Goal: Task Accomplishment & Management: Complete application form

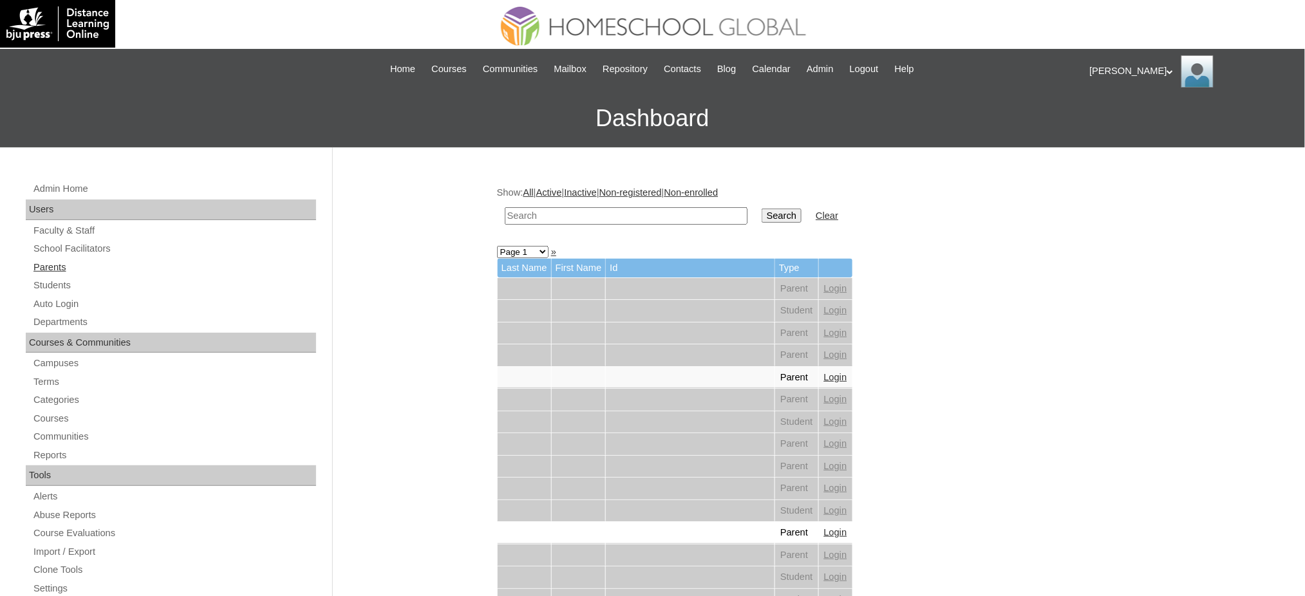
click at [49, 271] on link "Parents" at bounding box center [174, 267] width 284 height 16
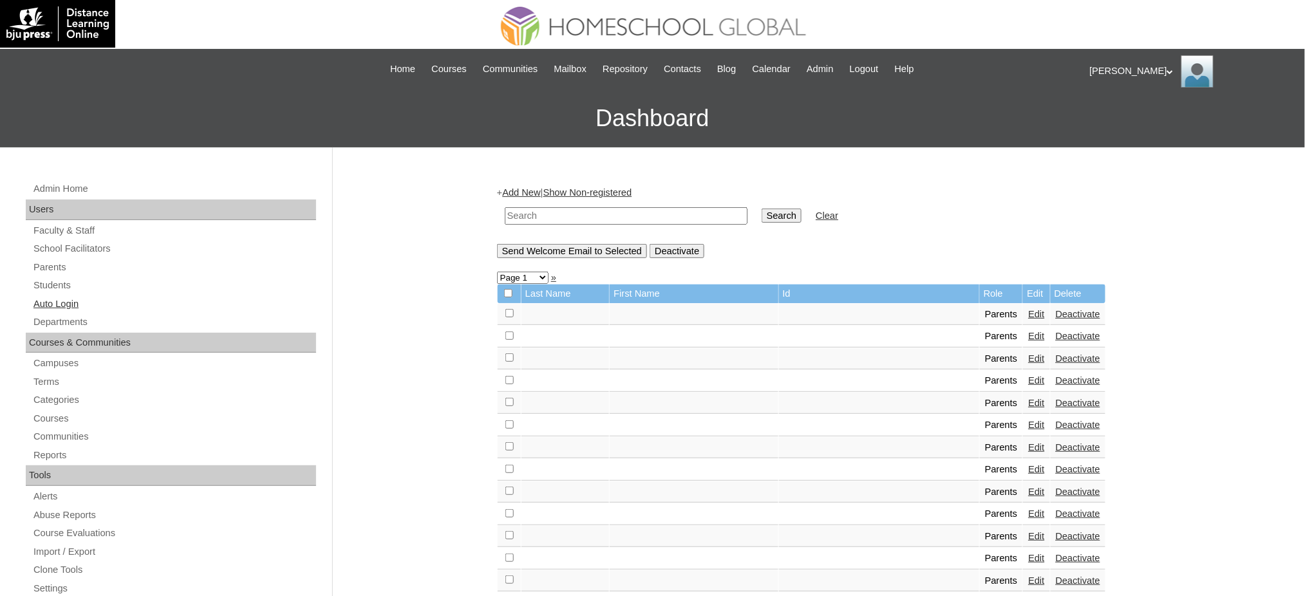
click at [41, 303] on link "Auto Login" at bounding box center [174, 304] width 284 height 16
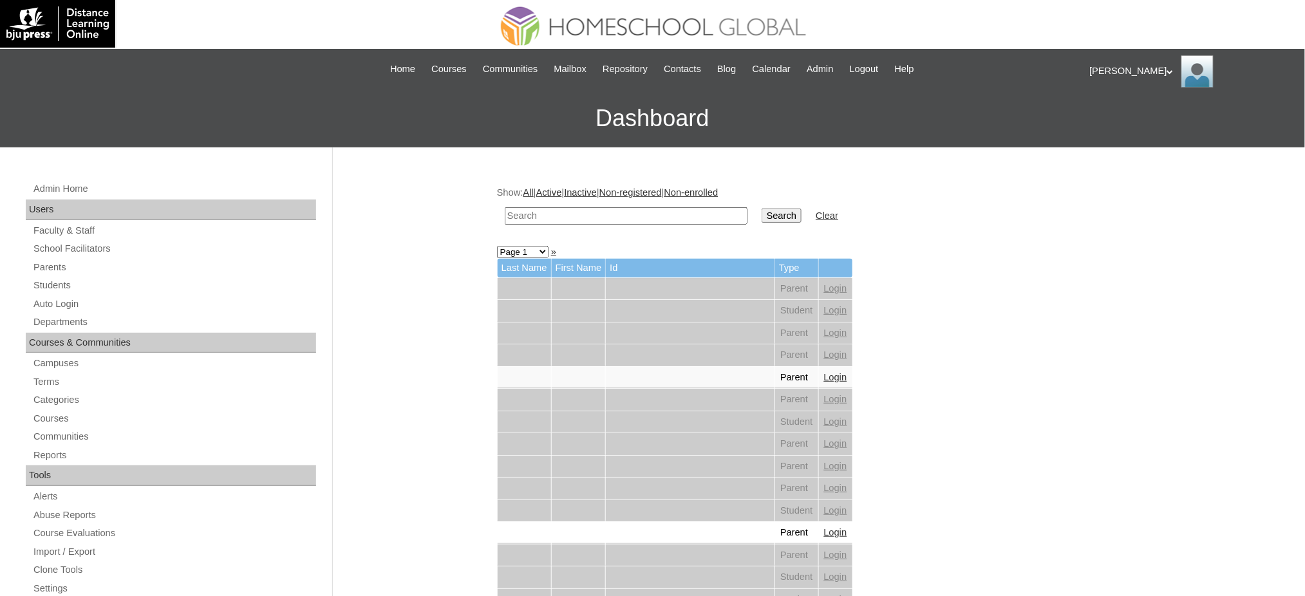
click at [644, 219] on input "text" at bounding box center [626, 215] width 243 height 17
paste input "Markenzo Gabriel"
type input "Markenzo Gabriel"
click at [761, 216] on input "Search" at bounding box center [781, 216] width 40 height 14
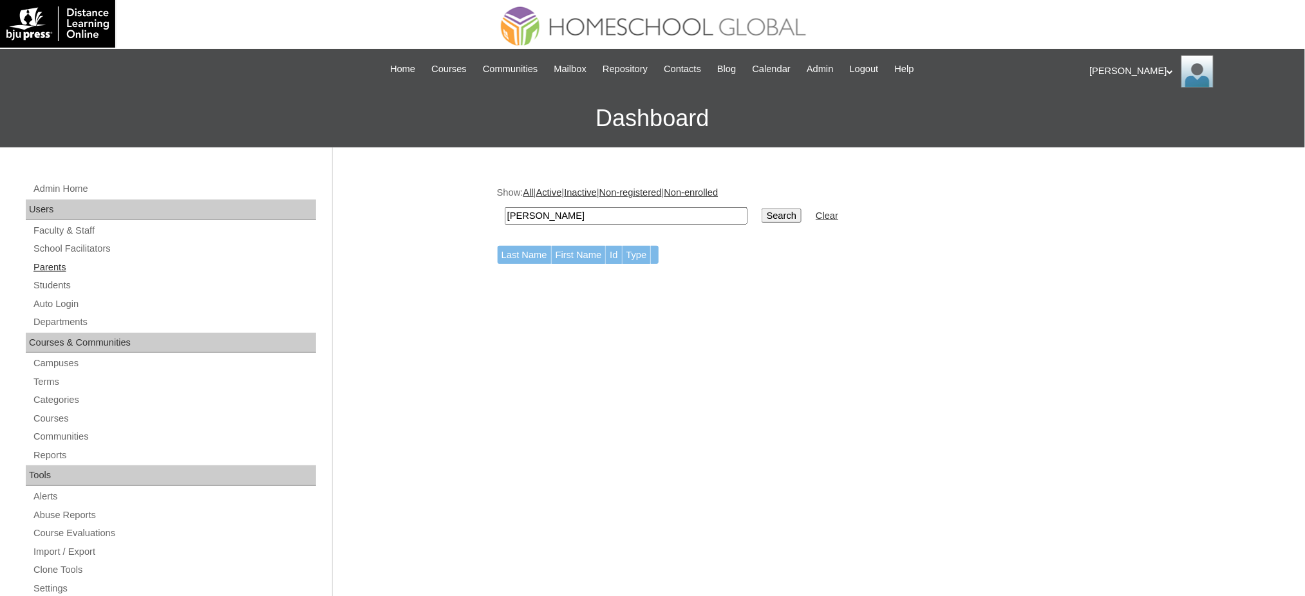
click at [55, 259] on link "Parents" at bounding box center [174, 267] width 284 height 16
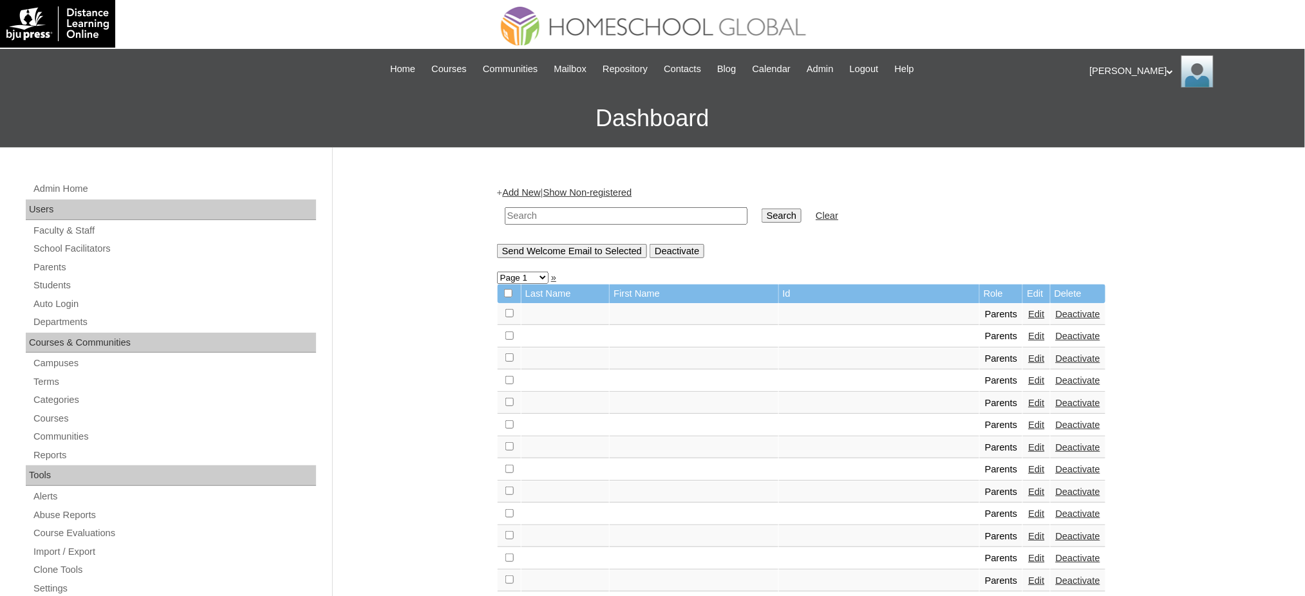
click at [529, 195] on link "Add New" at bounding box center [521, 192] width 38 height 10
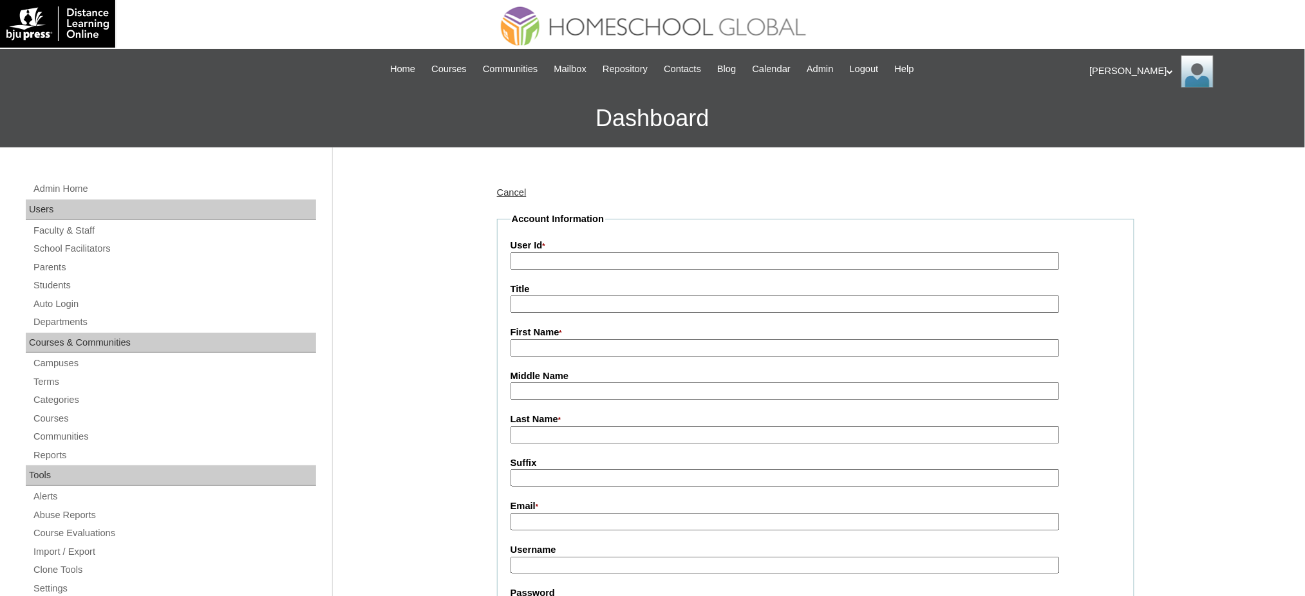
click at [537, 255] on input "User Id *" at bounding box center [784, 260] width 549 height 17
paste input "MHP0185-TECHPH2025"
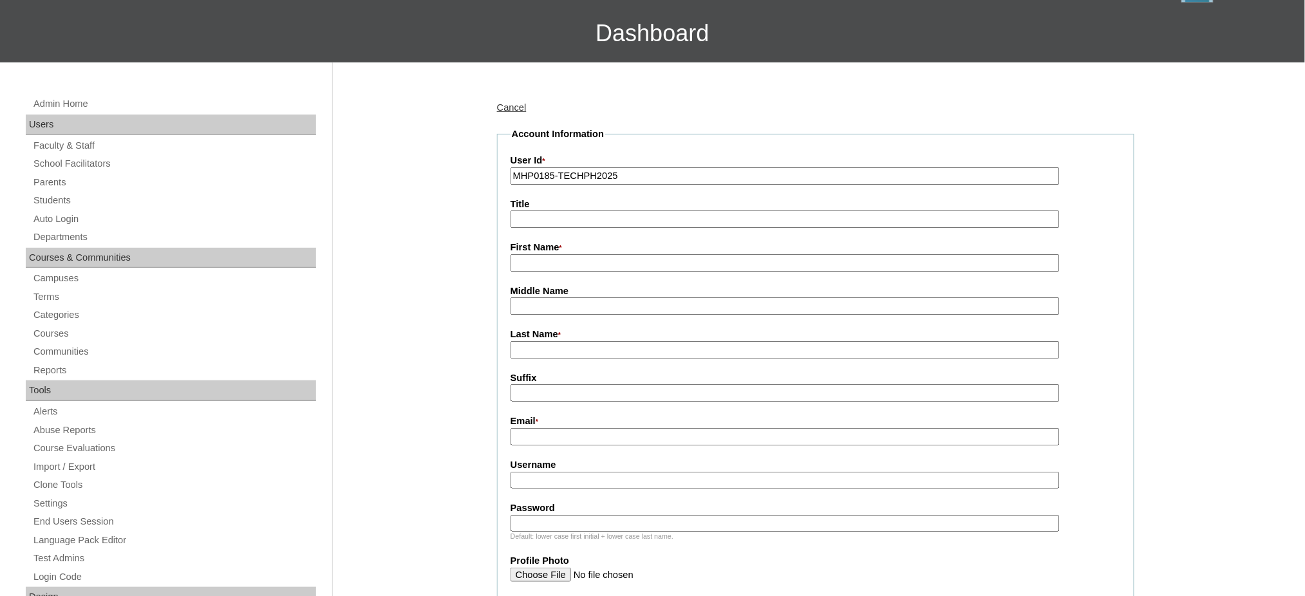
scroll to position [86, 0]
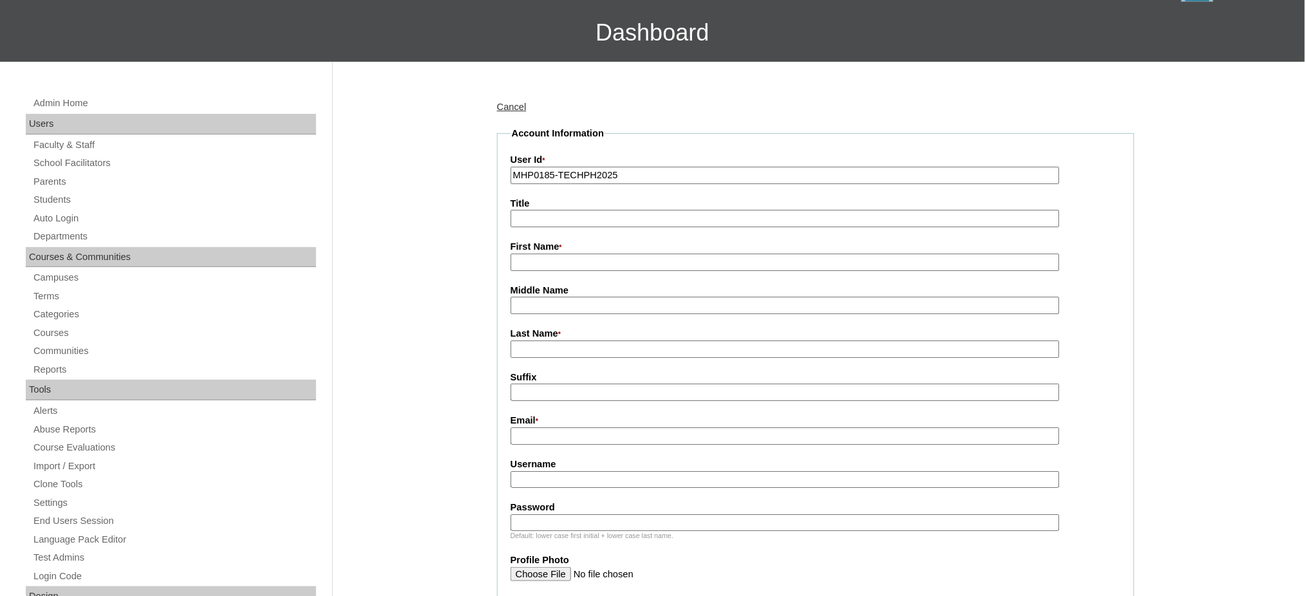
type input "MHP0185-TECHPH2025"
drag, startPoint x: 521, startPoint y: 221, endPoint x: 528, endPoint y: 225, distance: 8.4
click at [521, 221] on input "Title" at bounding box center [784, 218] width 549 height 17
type input "Ms."
click at [541, 266] on input "First Name *" at bounding box center [784, 262] width 549 height 17
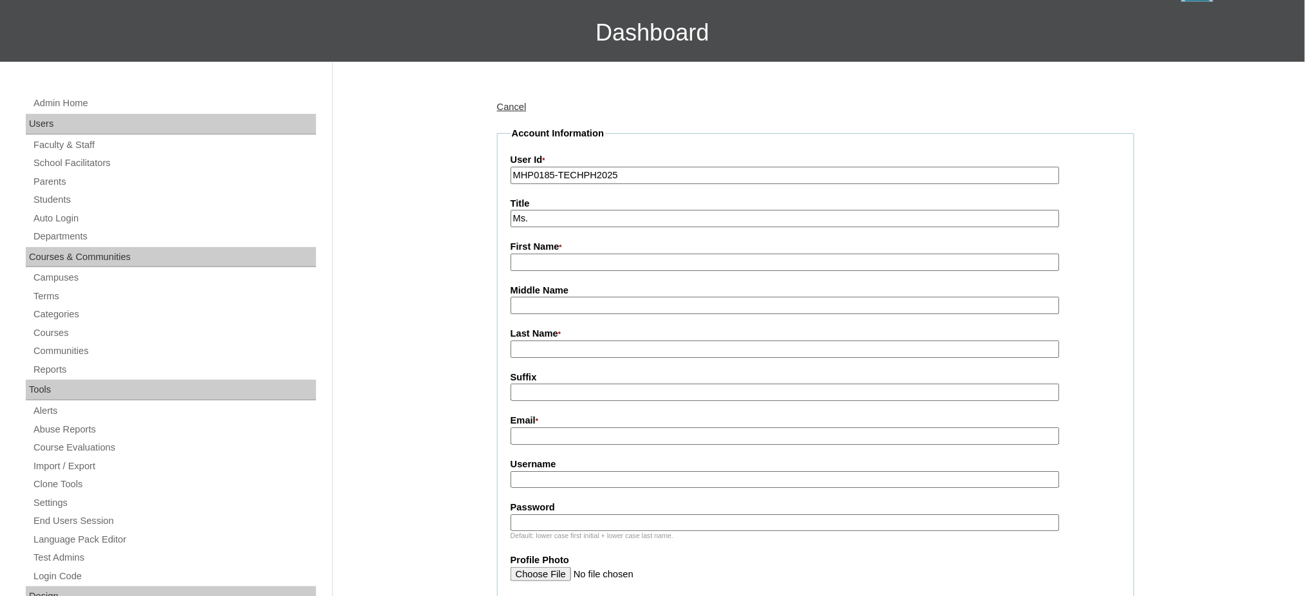
paste input "Maricar"
type input "Maricar"
click at [531, 340] on input "Last Name *" at bounding box center [784, 348] width 549 height 17
paste input "Vergara"
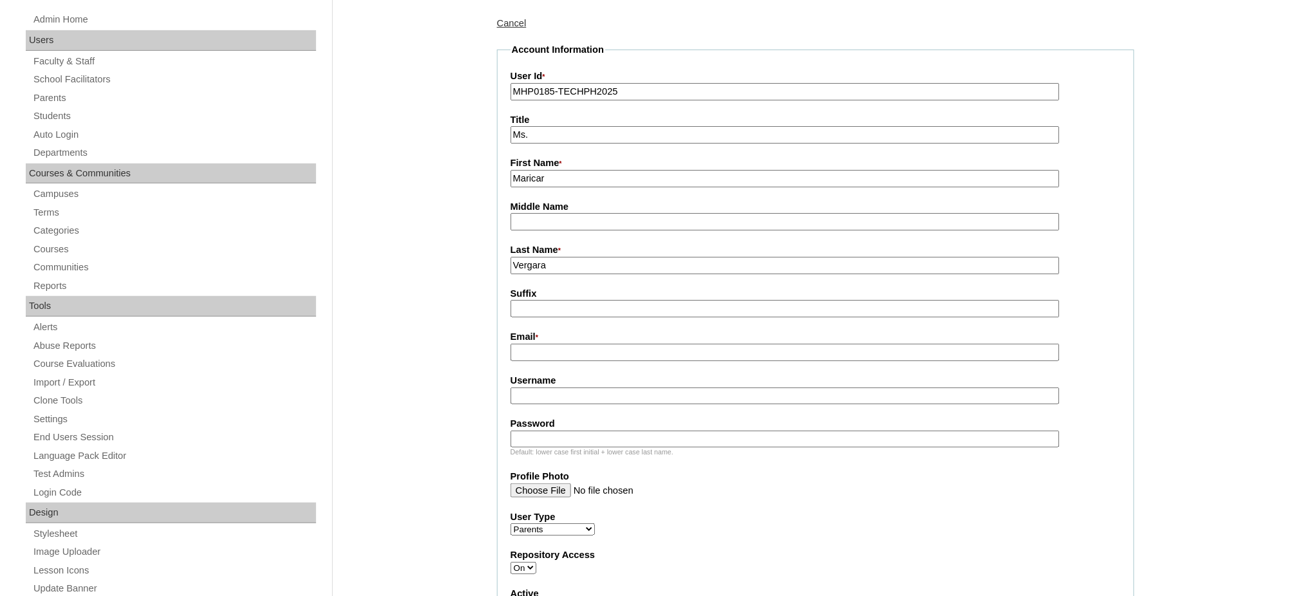
scroll to position [171, 0]
type input "Vergara"
click at [532, 349] on input "Email *" at bounding box center [784, 350] width 549 height 17
paste input "[EMAIL_ADDRESS][DOMAIN_NAME]"
type input "[EMAIL_ADDRESS][DOMAIN_NAME]"
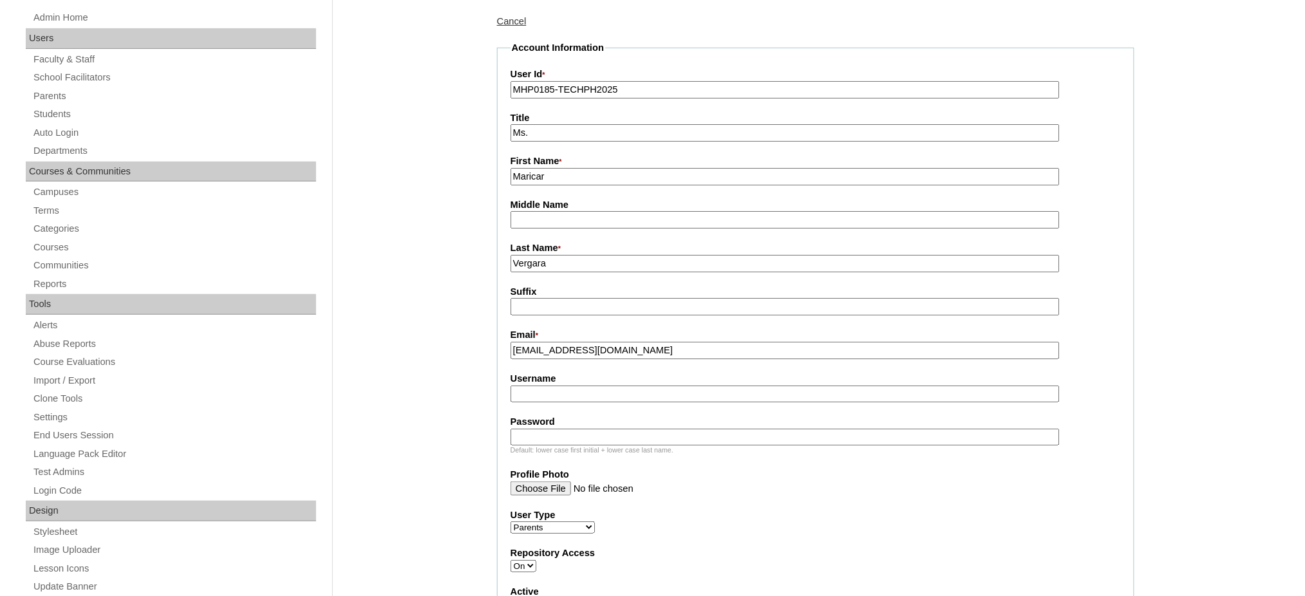
click at [568, 389] on input "Username" at bounding box center [784, 394] width 549 height 17
paste input "vergara2025"
type input "vergara2025"
click at [547, 429] on input "Password" at bounding box center [784, 437] width 549 height 17
paste input "techMGv685"
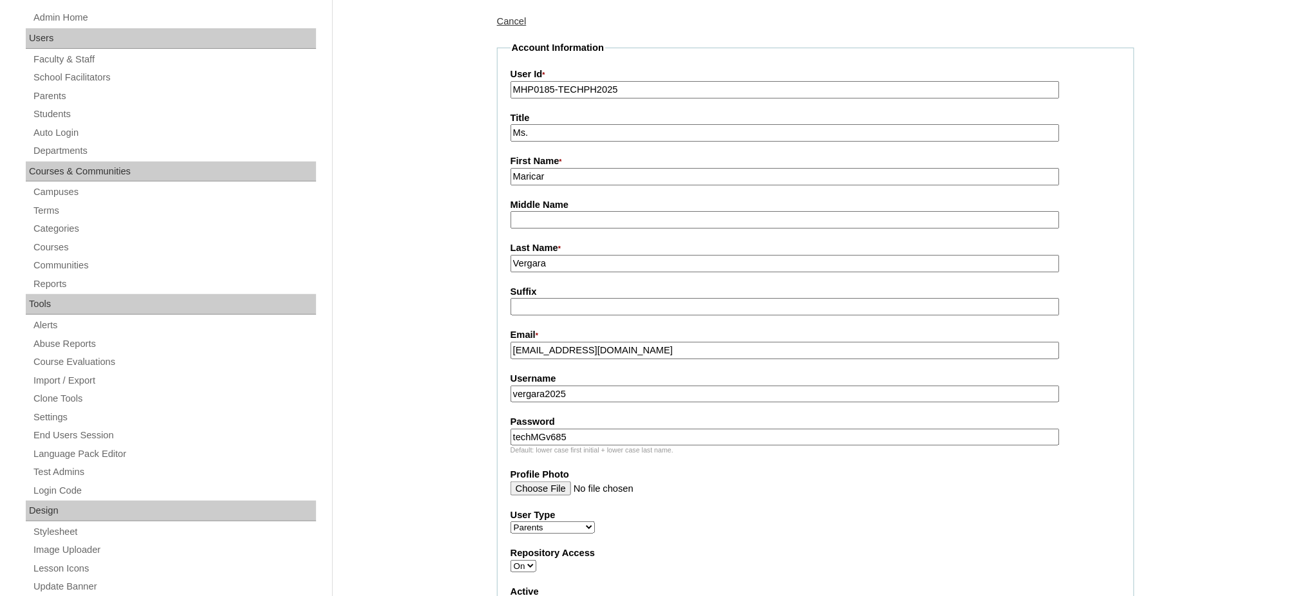
type input "techMGv685"
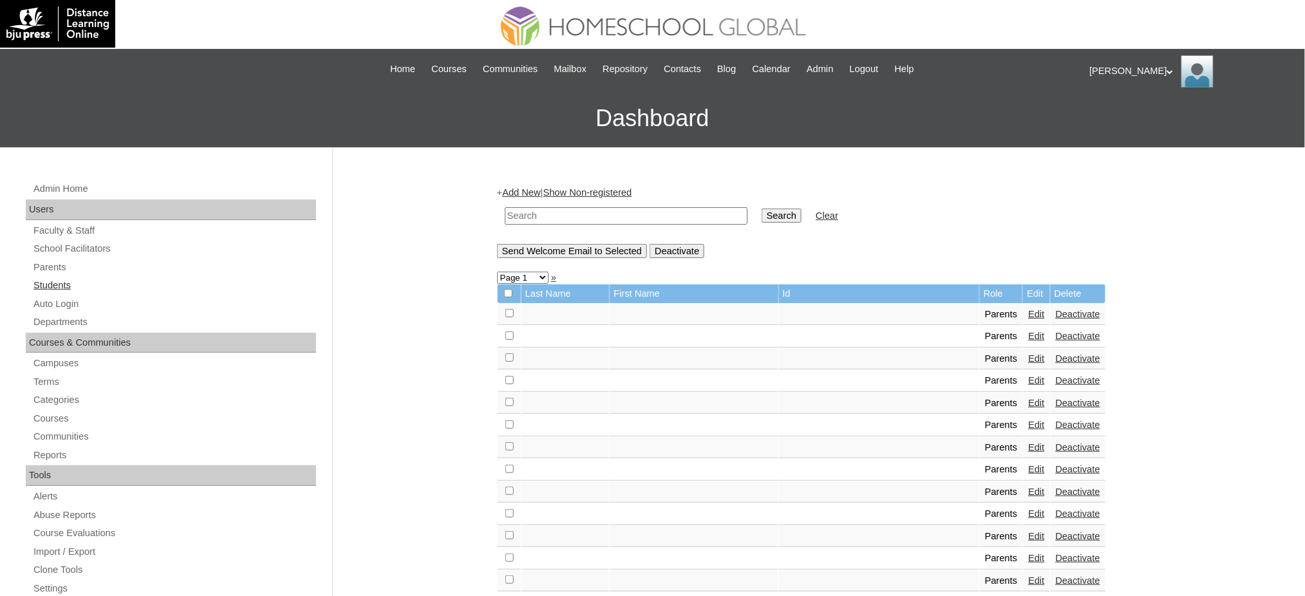
click at [57, 286] on link "Students" at bounding box center [174, 285] width 284 height 16
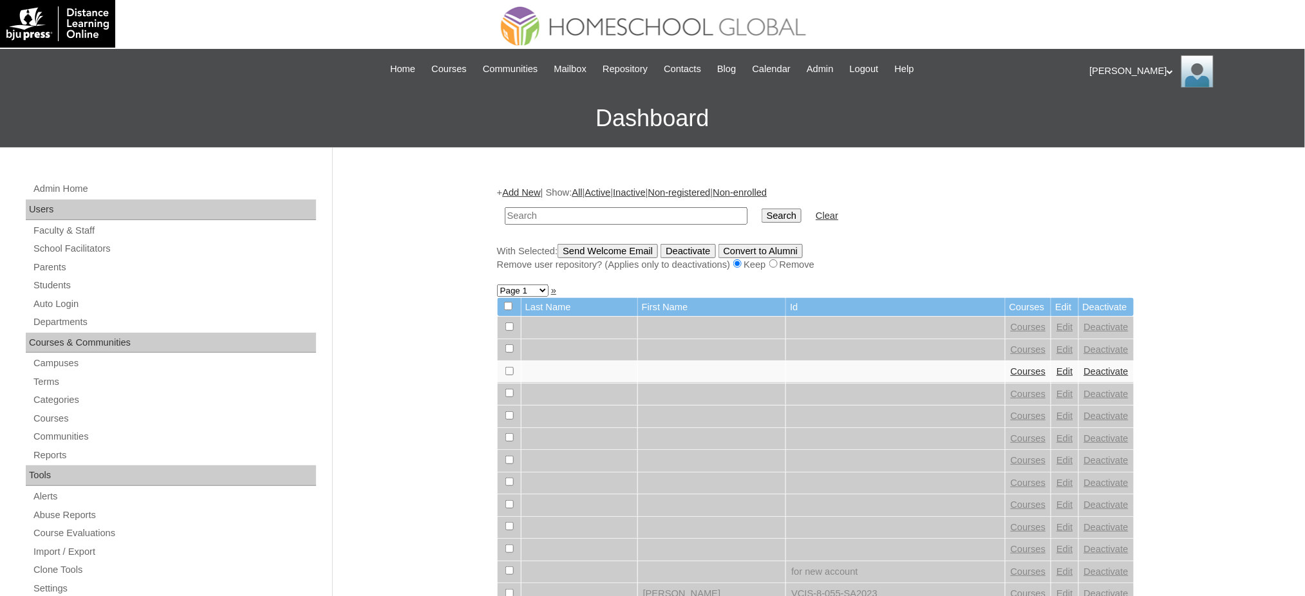
drag, startPoint x: 525, startPoint y: 192, endPoint x: 245, endPoint y: 28, distance: 324.6
click at [524, 192] on link "Add New" at bounding box center [521, 192] width 38 height 10
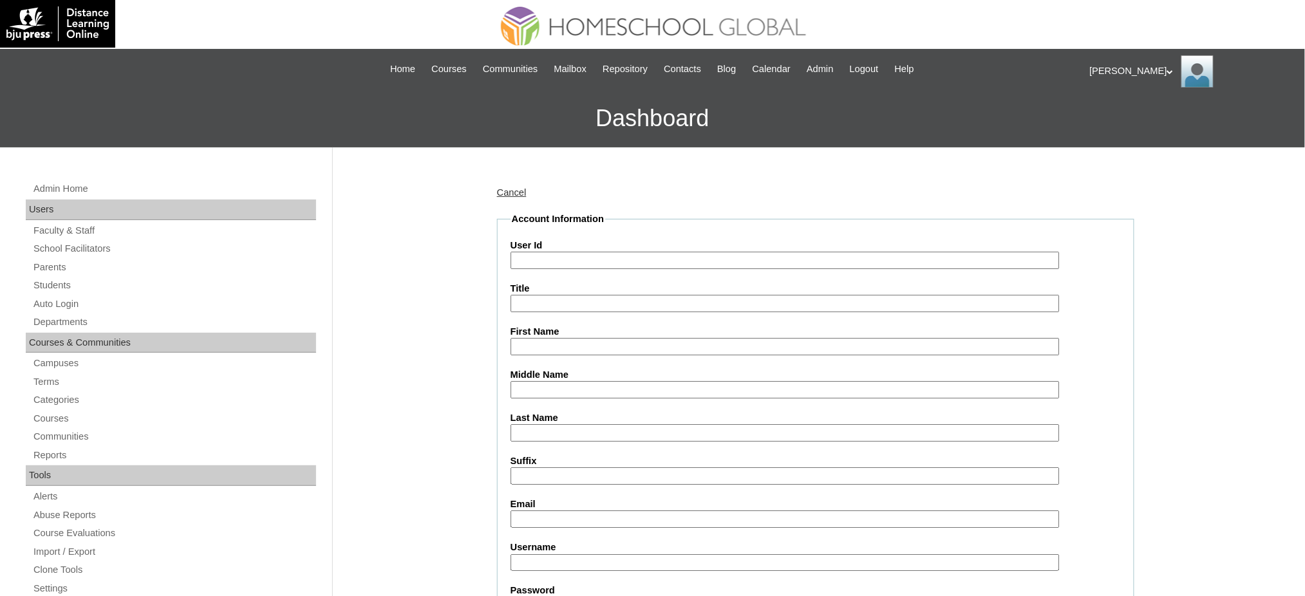
click at [562, 263] on input "User Id" at bounding box center [784, 260] width 549 height 17
paste input "MHS00234-TECHPH2025"
type input "MHS00234-TECHPH2025"
click at [537, 339] on input "First Name" at bounding box center [784, 346] width 549 height 17
paste input "Markenzo Gabriel"
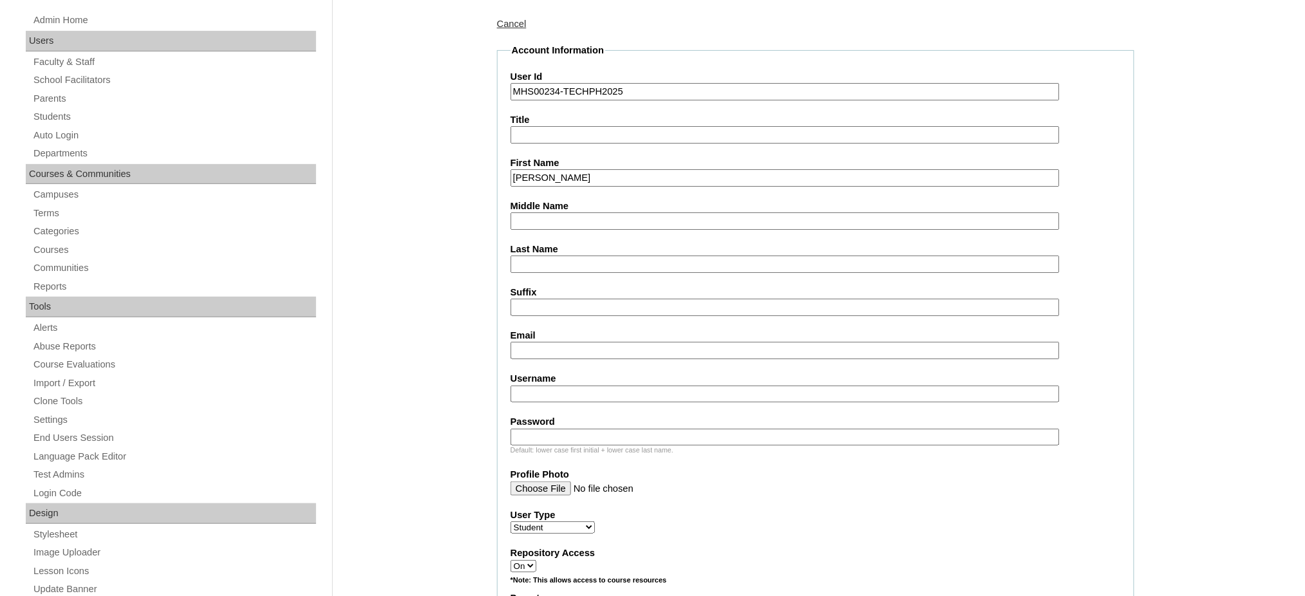
scroll to position [171, 0]
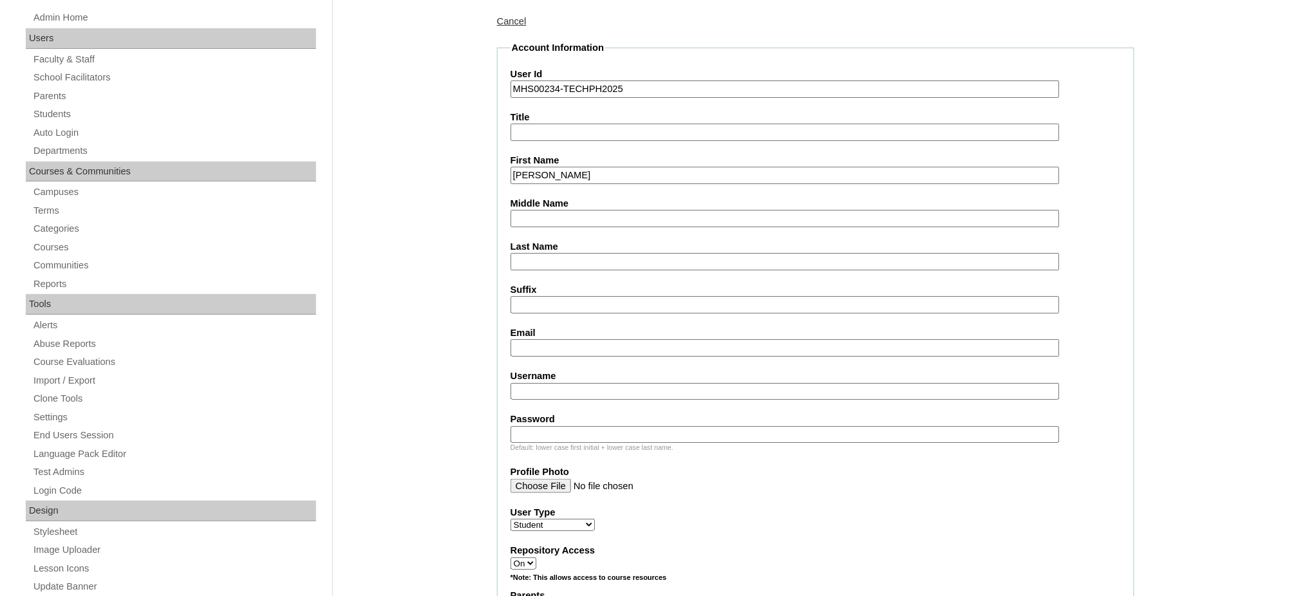
type input "Markenzo Gabriel"
click at [520, 213] on input "Middle Name" at bounding box center [784, 218] width 549 height 17
paste input "Ines"
type input "Ines"
click at [551, 257] on input "Last Name" at bounding box center [784, 261] width 549 height 17
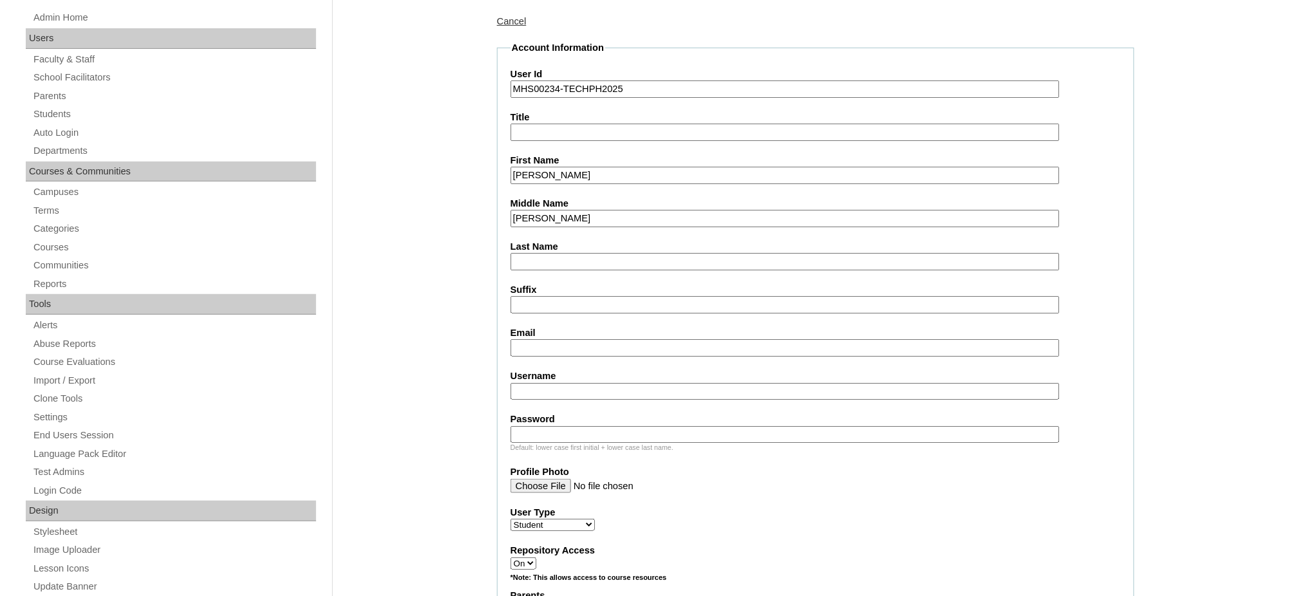
paste input "Vergara"
type input "Vergara"
click at [550, 344] on input "Email" at bounding box center [784, 347] width 549 height 17
paste input "maricar_vergara4516@yahoo.com"
type input "maricar_vergara4516@yahoo.com"
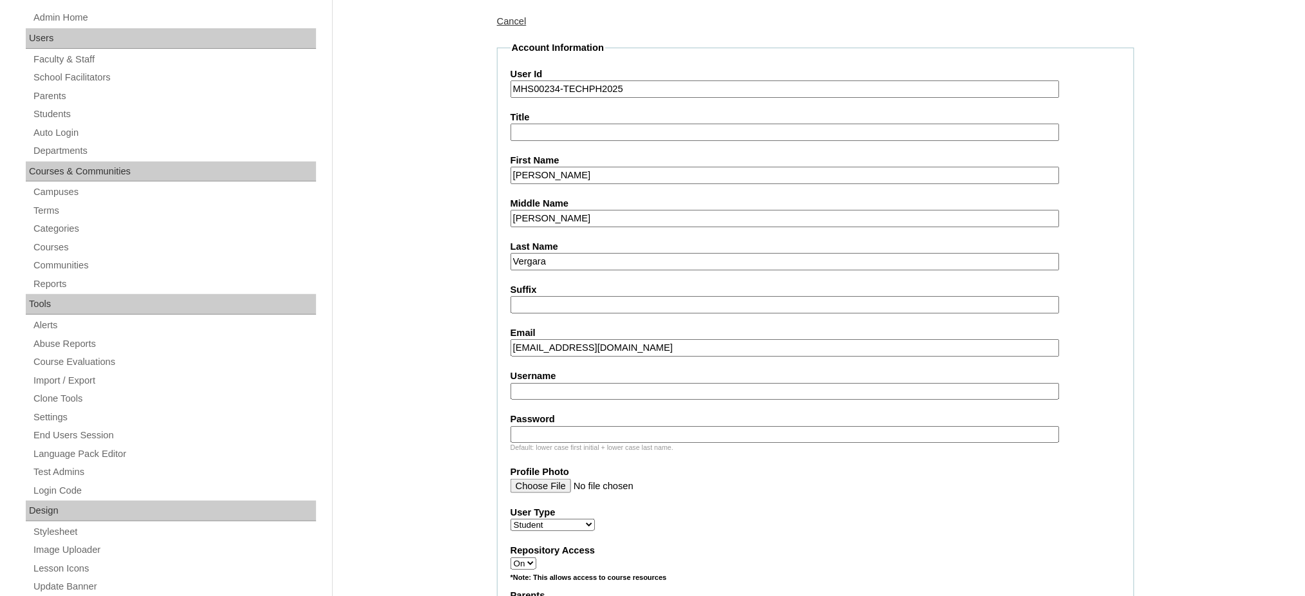
click at [523, 384] on input "Username" at bounding box center [784, 391] width 549 height 17
paste input "markenzovergara"
type input "markenzovergara"
click at [532, 426] on input "Password" at bounding box center [784, 434] width 549 height 17
paste input "250006753"
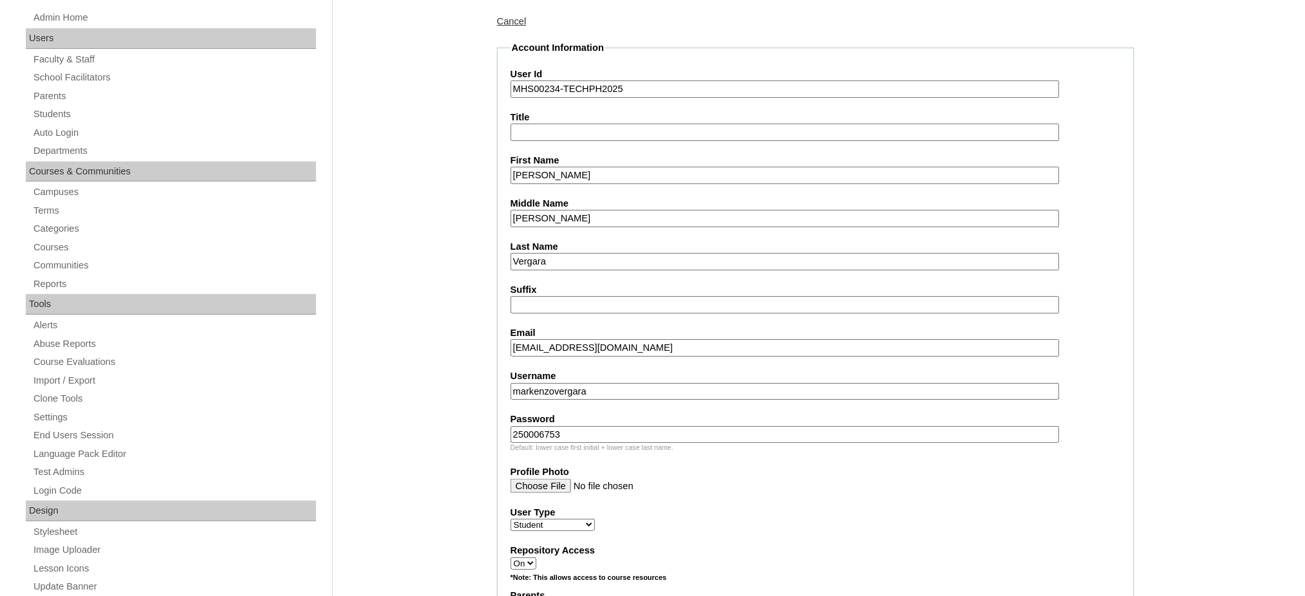
type input "250006753"
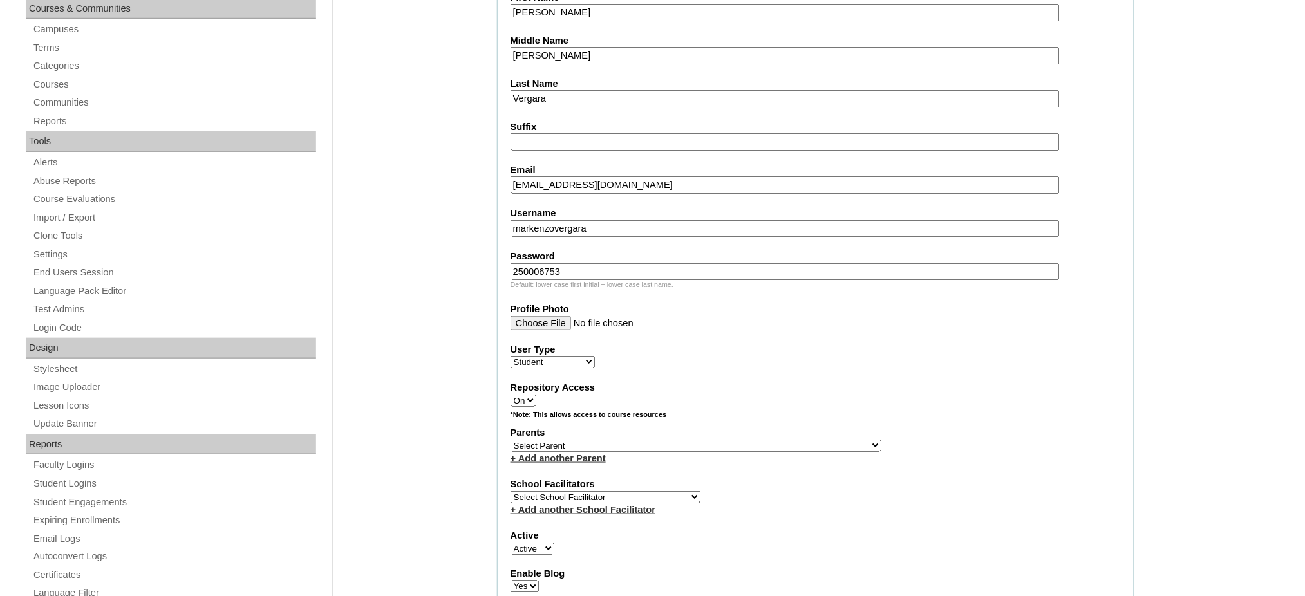
scroll to position [343, 0]
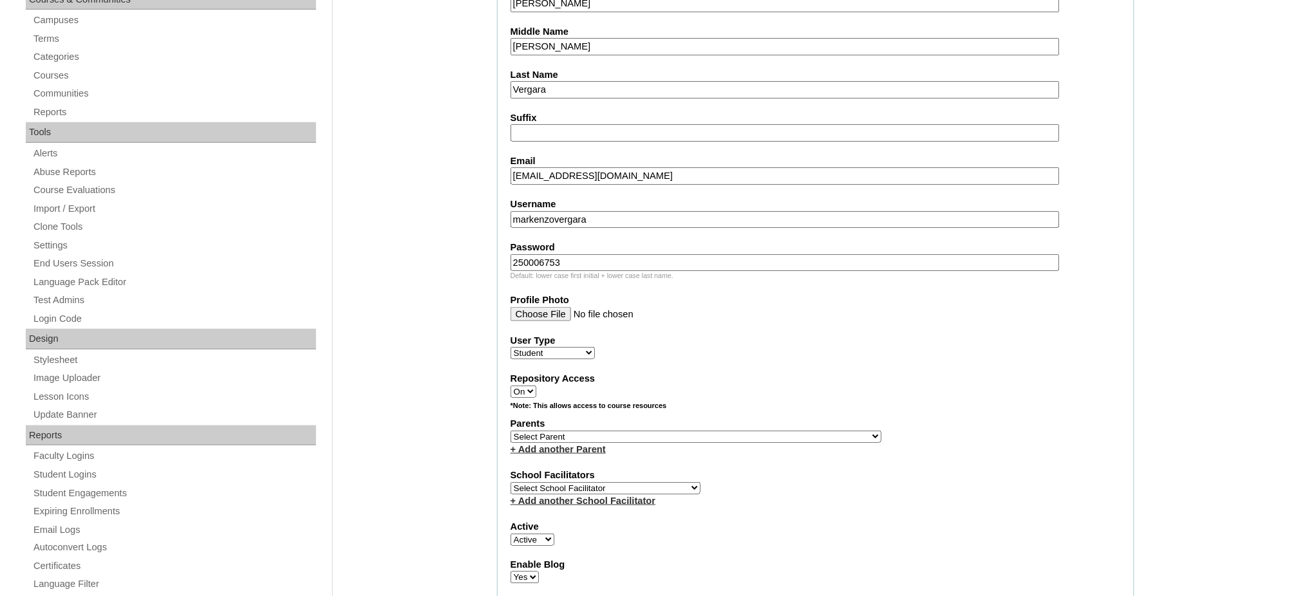
drag, startPoint x: 732, startPoint y: 418, endPoint x: 753, endPoint y: 202, distance: 217.3
click at [732, 431] on select "Select Parent , , , , , , , , , , , , , , , , , , , , , , , , , , , , , , , , ,…" at bounding box center [695, 437] width 371 height 12
select select "43851"
click at [510, 431] on select "Select Parent , , , , , , , , , , , , , , , , , , , , , , , , , , , , , , , , ,…" at bounding box center [695, 437] width 371 height 12
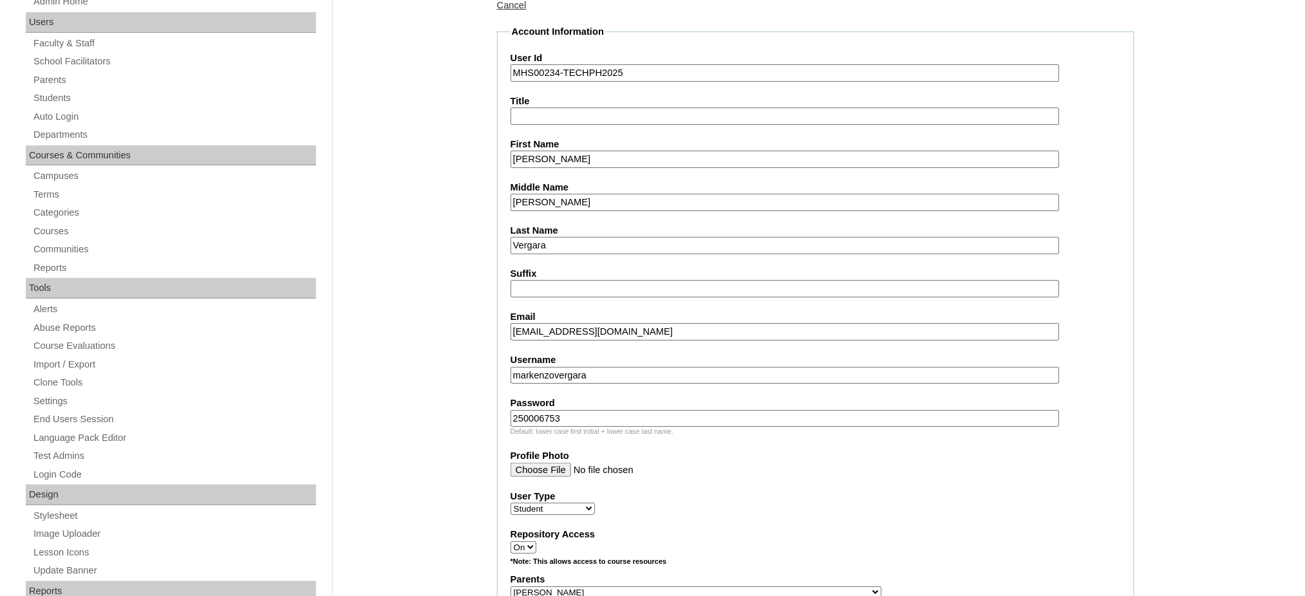
scroll to position [171, 0]
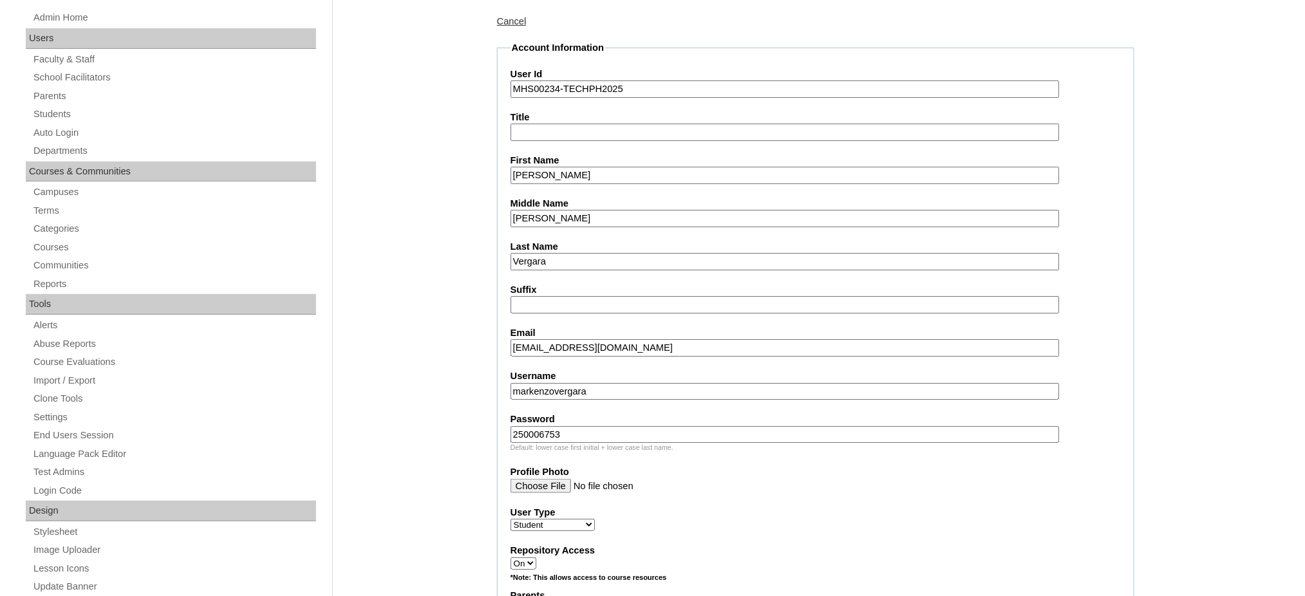
click at [565, 173] on input "Markenzo Gabriel" at bounding box center [784, 175] width 549 height 17
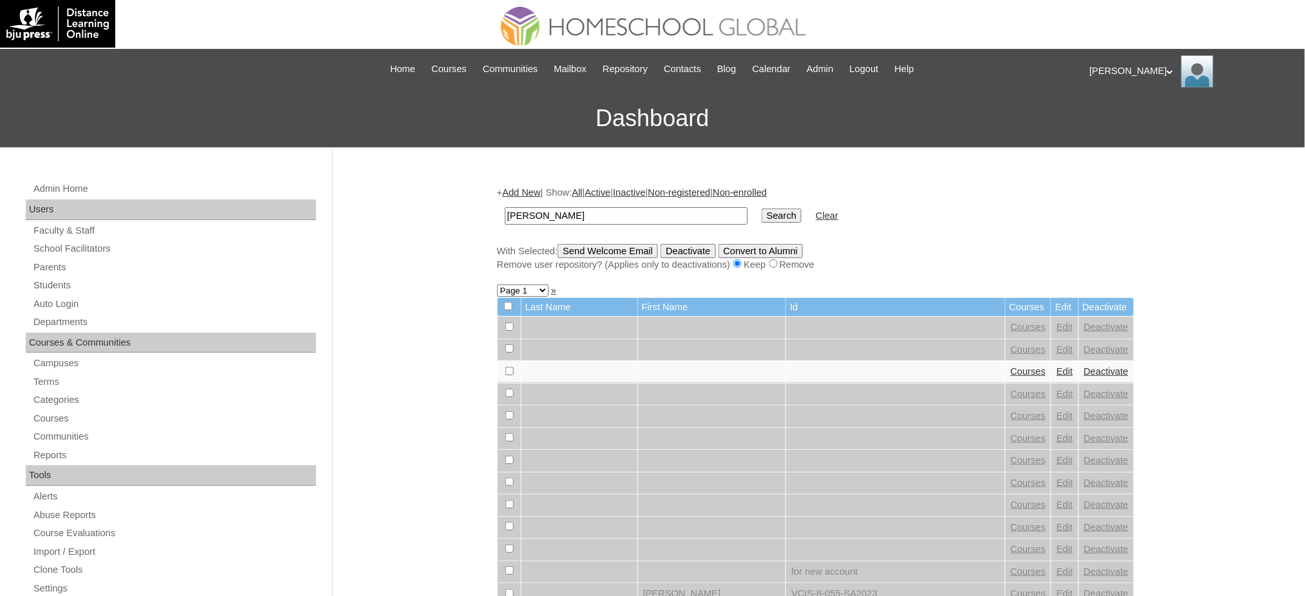
type input "[PERSON_NAME]"
click at [761, 215] on input "Search" at bounding box center [781, 216] width 40 height 14
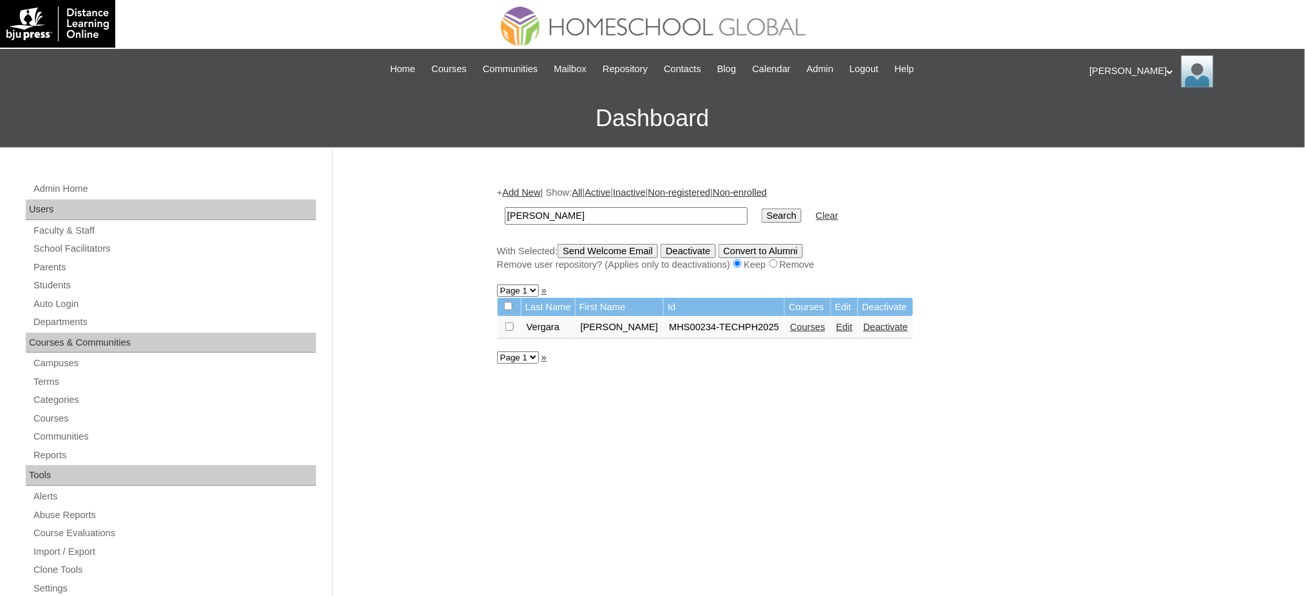
click at [802, 325] on link "Courses" at bounding box center [807, 327] width 35 height 10
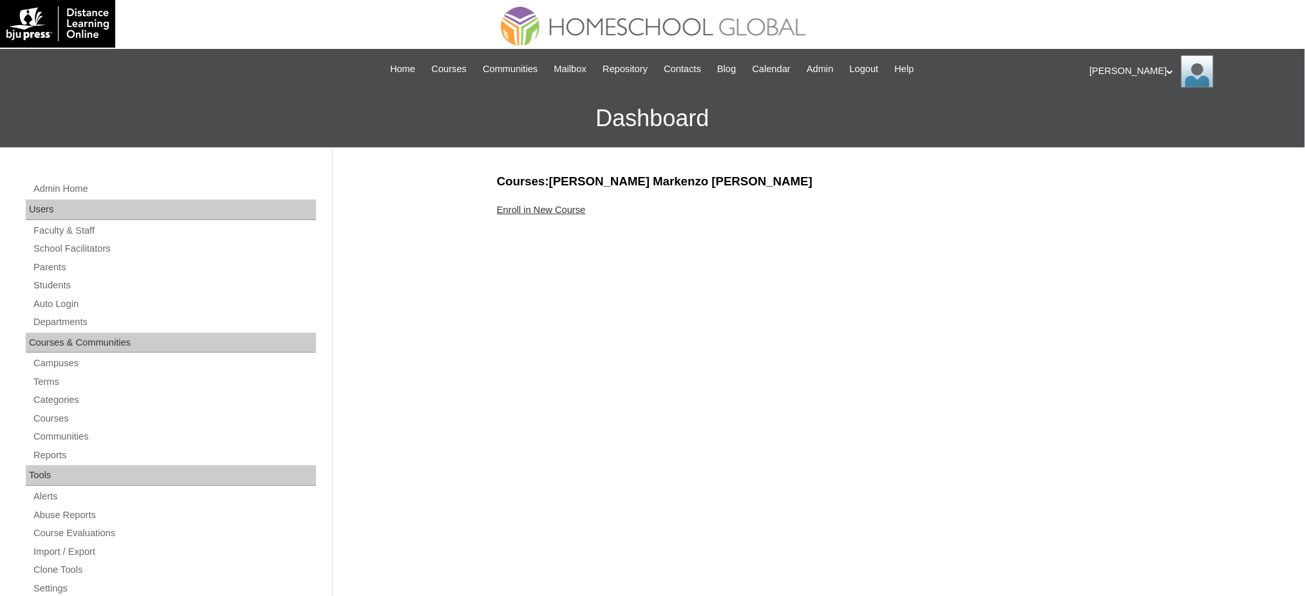
drag, startPoint x: 551, startPoint y: 211, endPoint x: 493, endPoint y: 171, distance: 70.3
click at [551, 211] on link "Enroll in New Course" at bounding box center [541, 210] width 89 height 10
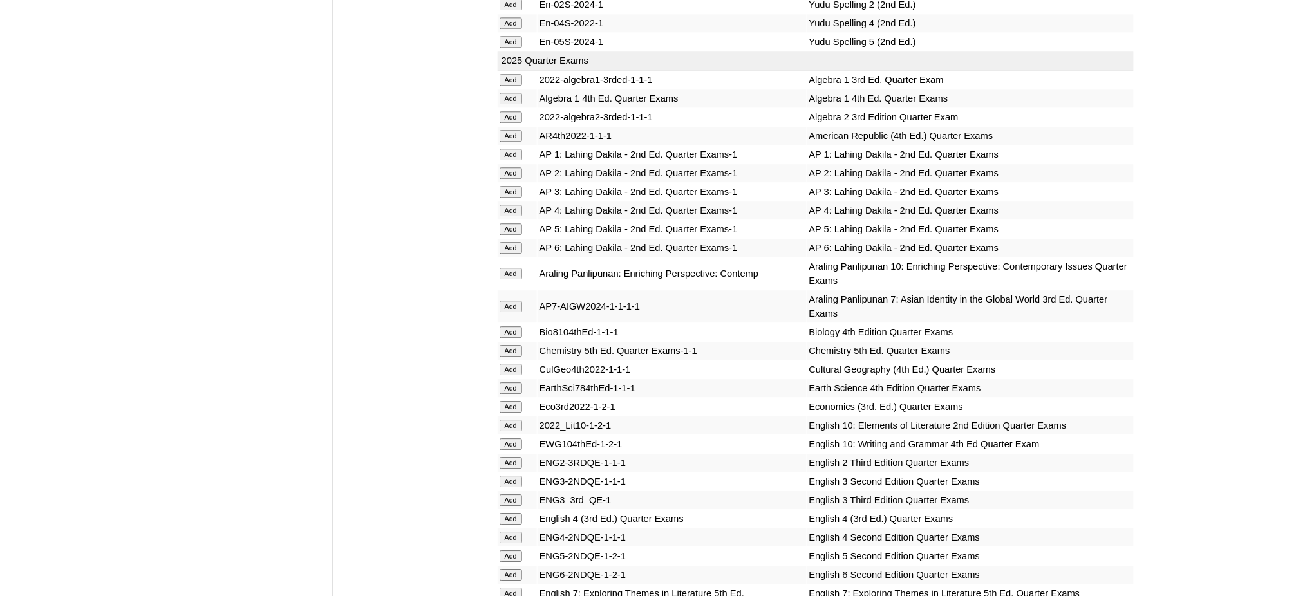
scroll to position [1115, 0]
click at [509, 111] on input "Add" at bounding box center [510, 117] width 23 height 12
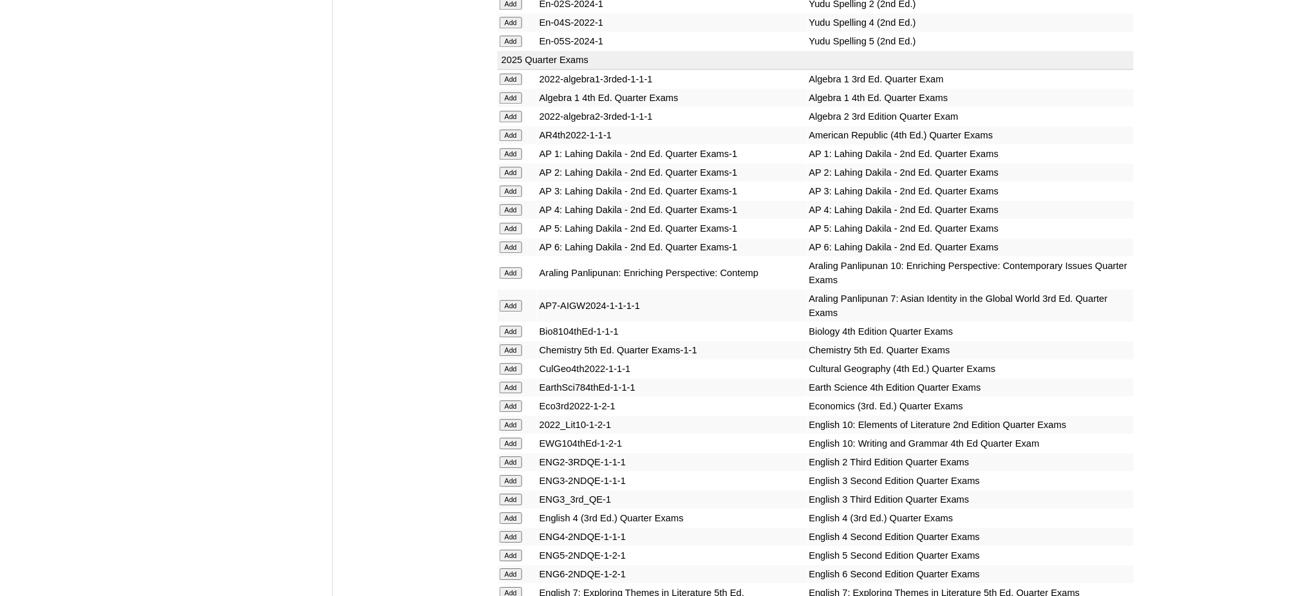
click at [509, 111] on input "Add" at bounding box center [510, 117] width 23 height 12
click at [511, 344] on input "Add" at bounding box center [510, 350] width 23 height 12
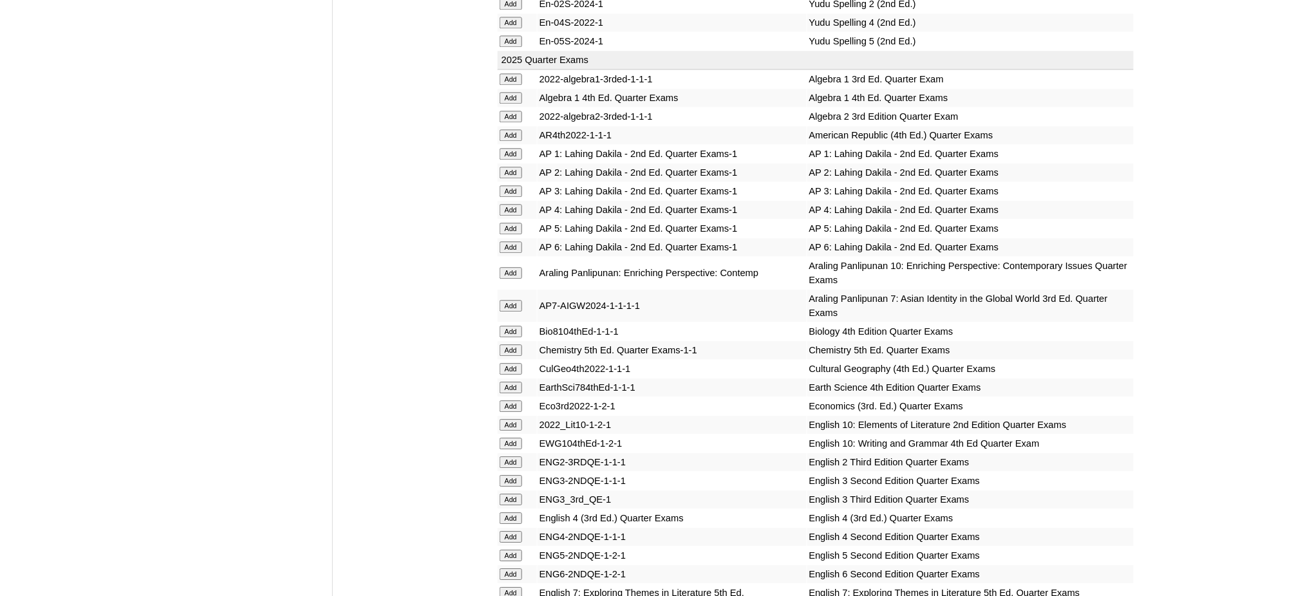
click at [511, 344] on input "Add" at bounding box center [510, 350] width 23 height 12
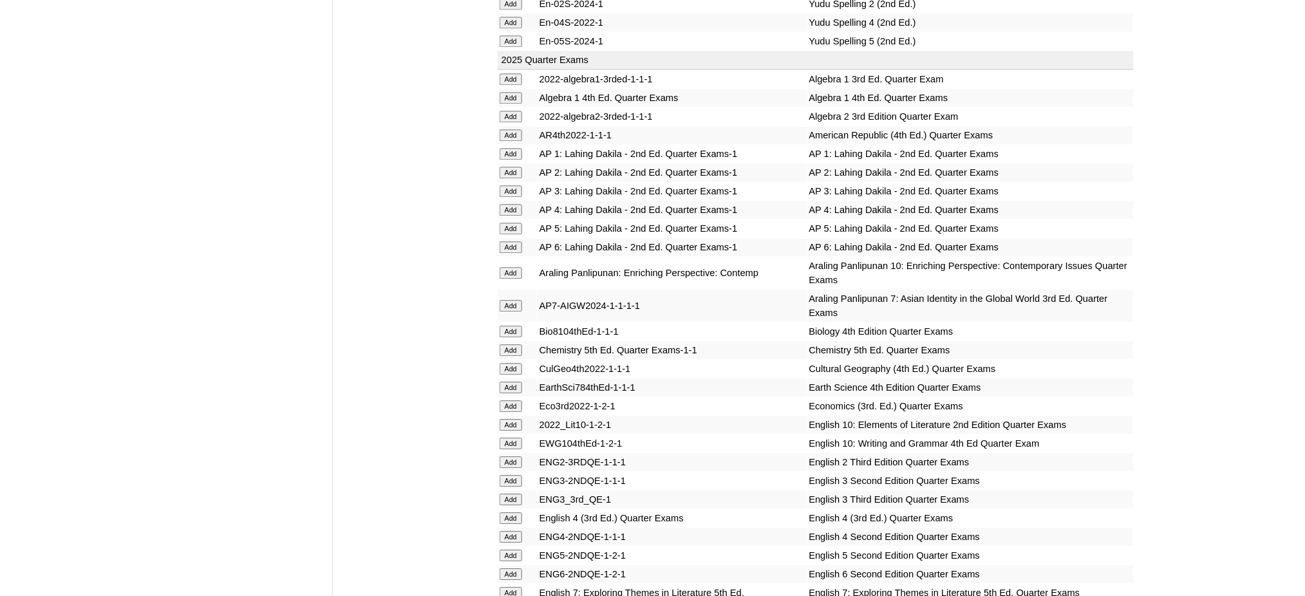
click at [511, 344] on input "Add" at bounding box center [510, 350] width 23 height 12
click at [501, 397] on td "Add" at bounding box center [517, 406] width 39 height 18
click at [507, 400] on input "Add" at bounding box center [510, 406] width 23 height 12
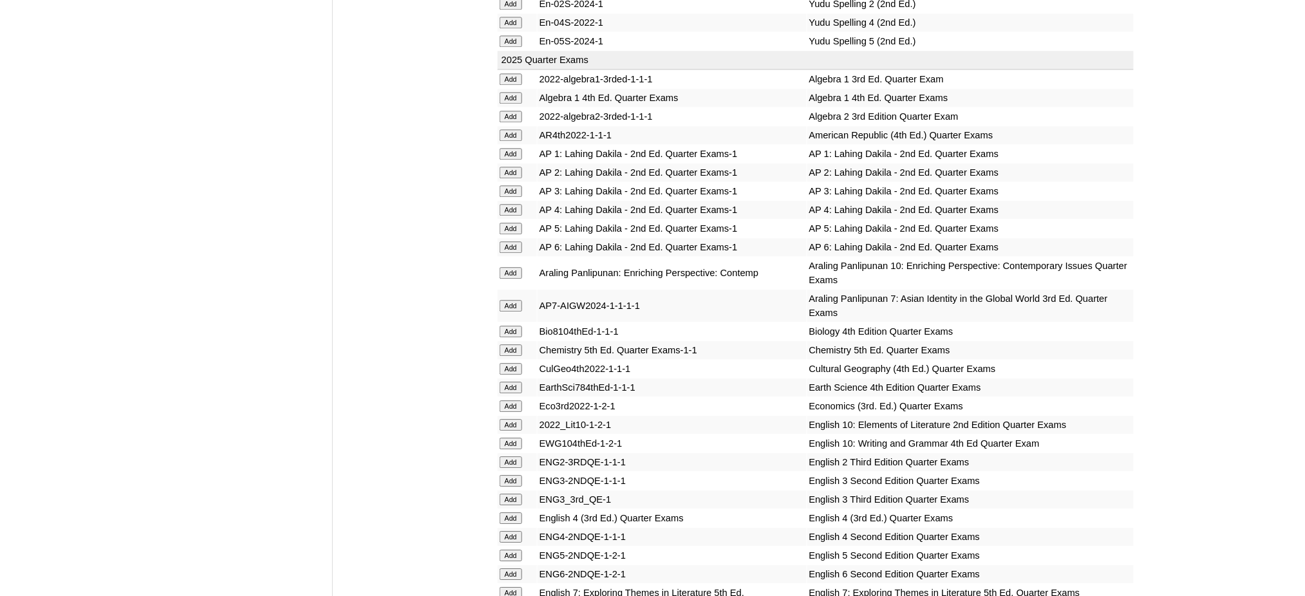
click at [507, 400] on input "Add" at bounding box center [510, 406] width 23 height 12
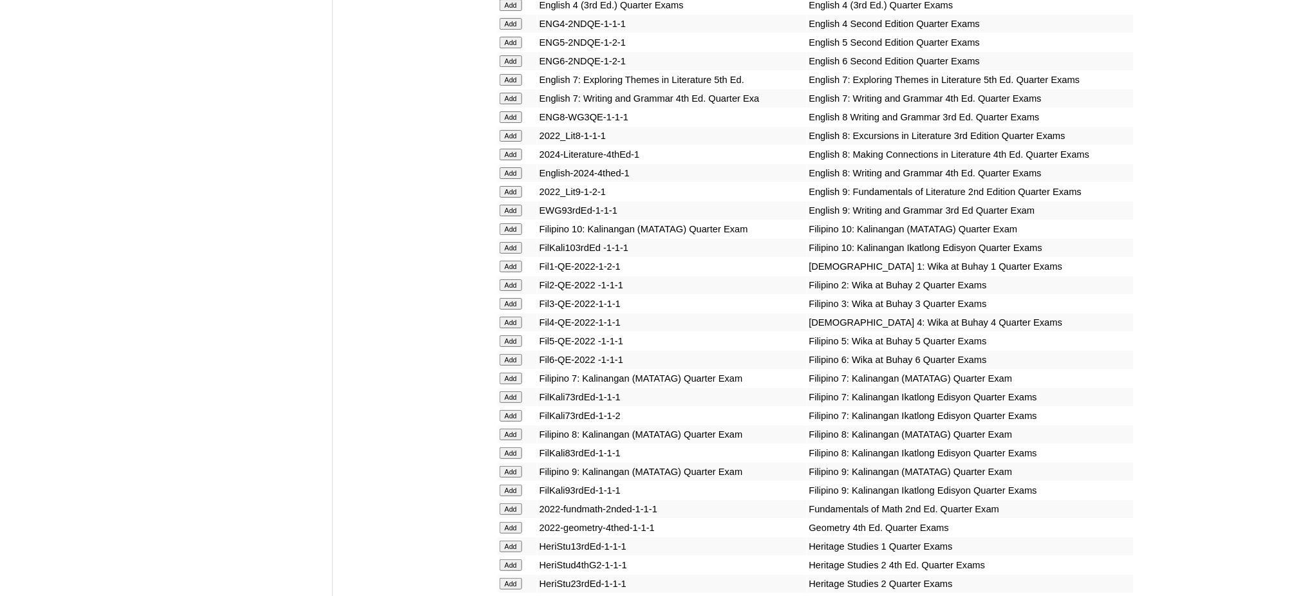
scroll to position [1630, 0]
click at [520, 184] on input "Add" at bounding box center [510, 190] width 23 height 12
click at [516, 184] on input "Add" at bounding box center [510, 190] width 23 height 12
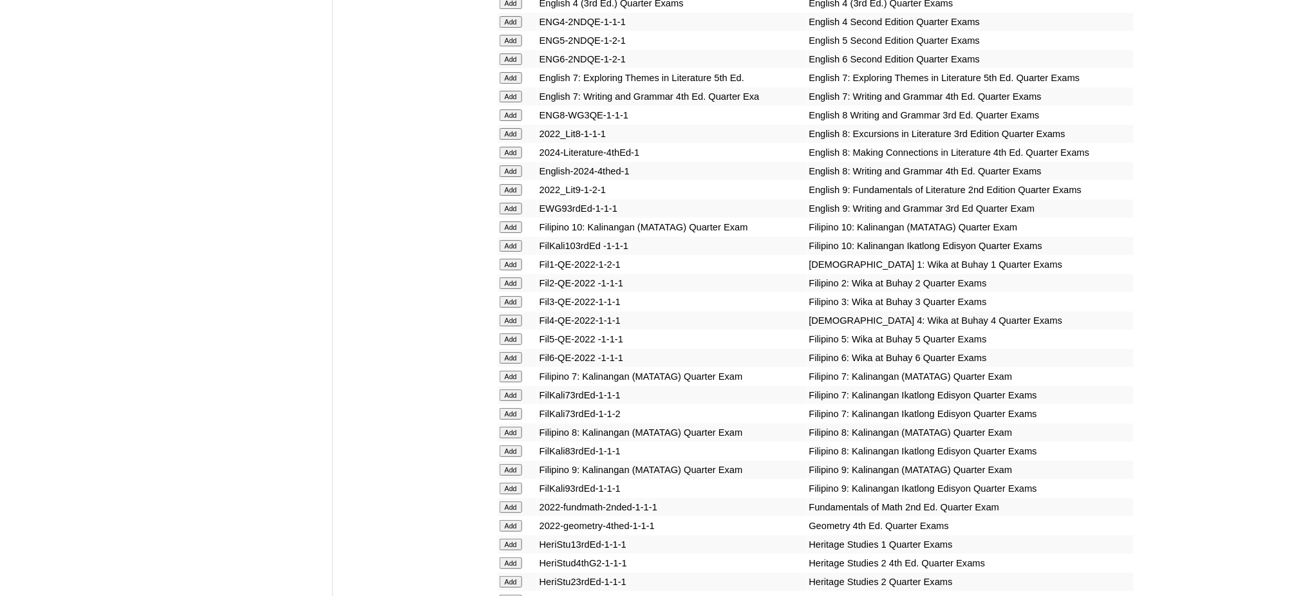
click at [510, 203] on input "Add" at bounding box center [510, 209] width 23 height 12
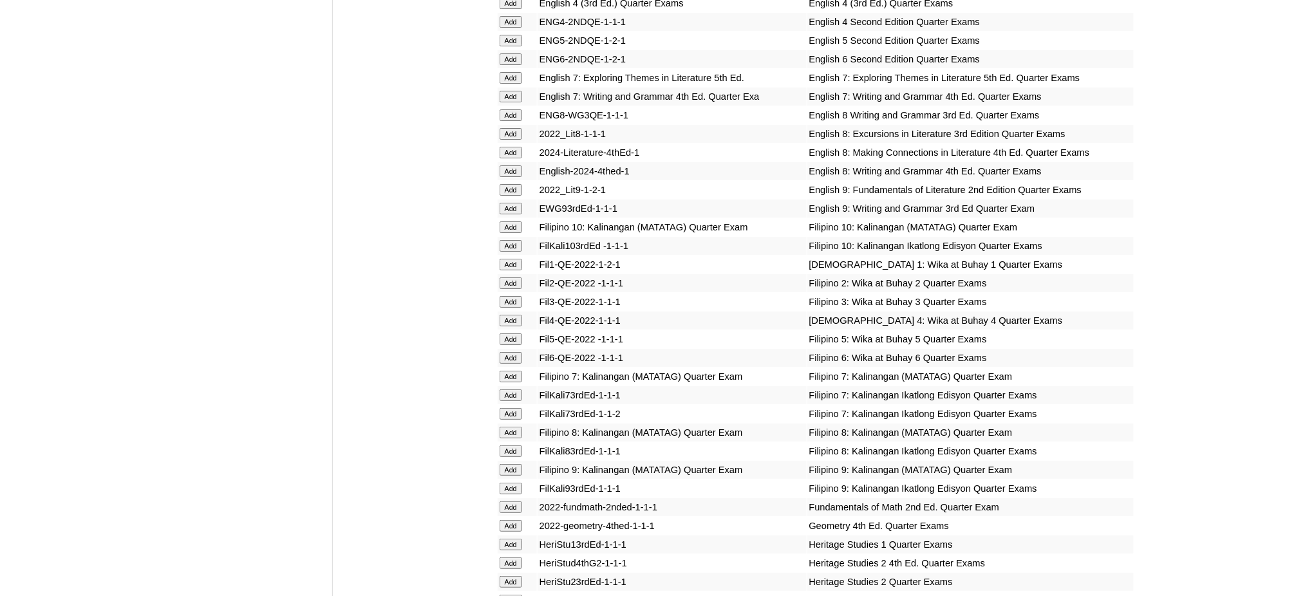
click at [510, 203] on input "Add" at bounding box center [510, 209] width 23 height 12
click at [512, 464] on input "Add" at bounding box center [510, 470] width 23 height 12
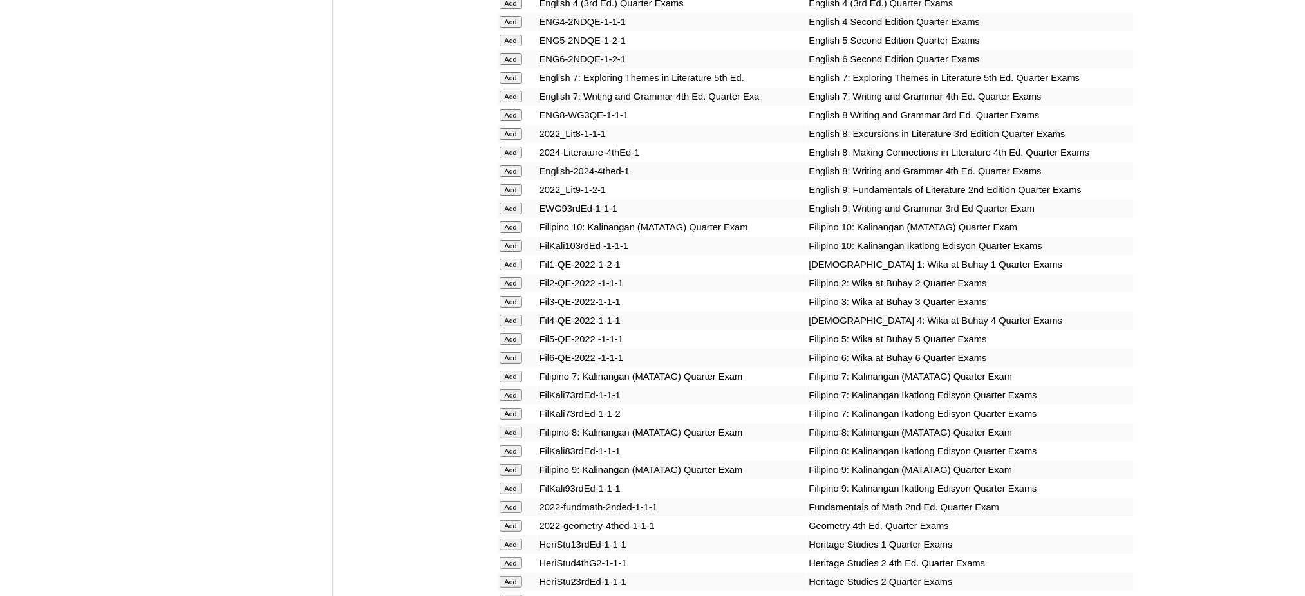
click at [512, 464] on input "Add" at bounding box center [510, 470] width 23 height 12
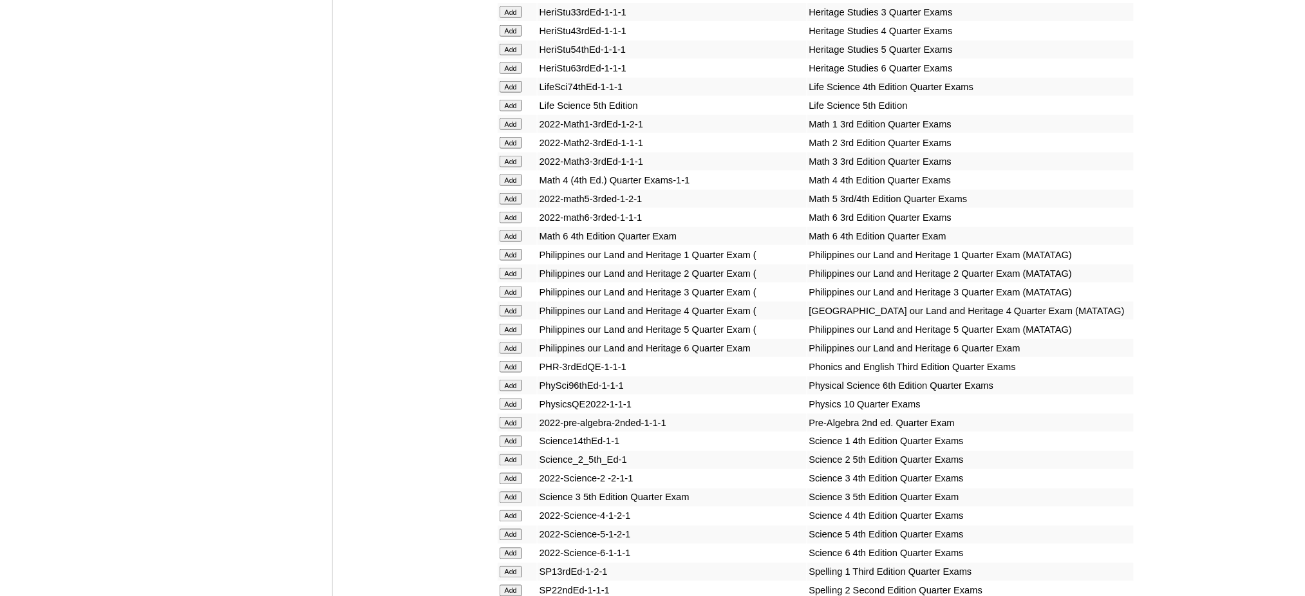
scroll to position [2403, 0]
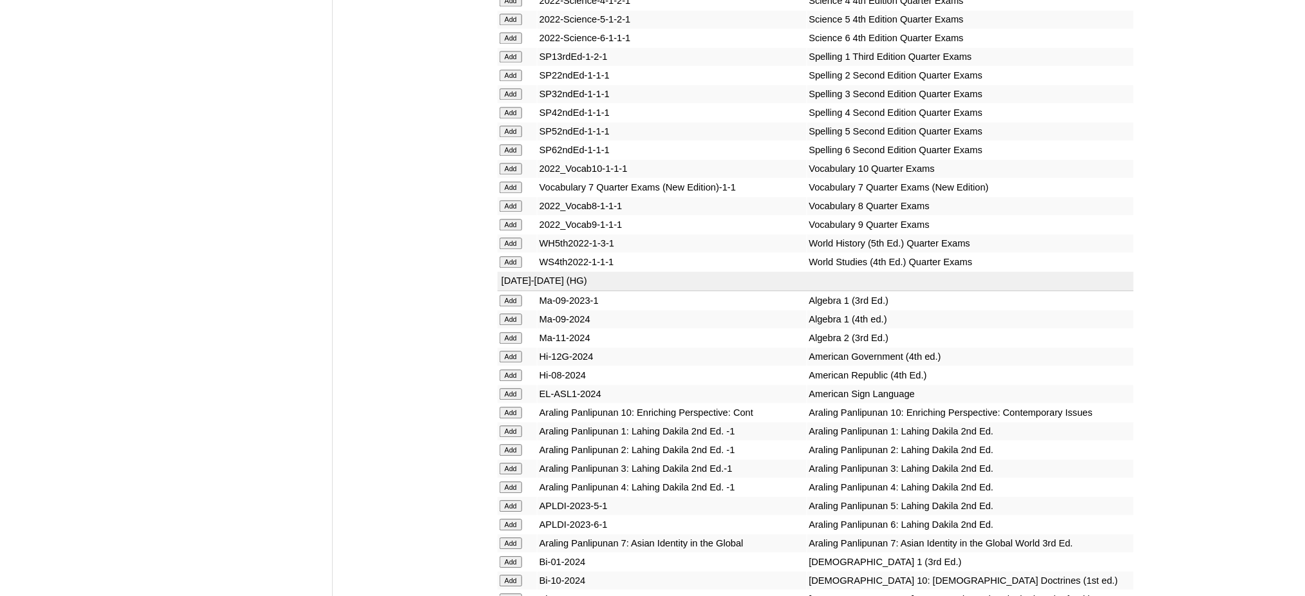
scroll to position [2832, 0]
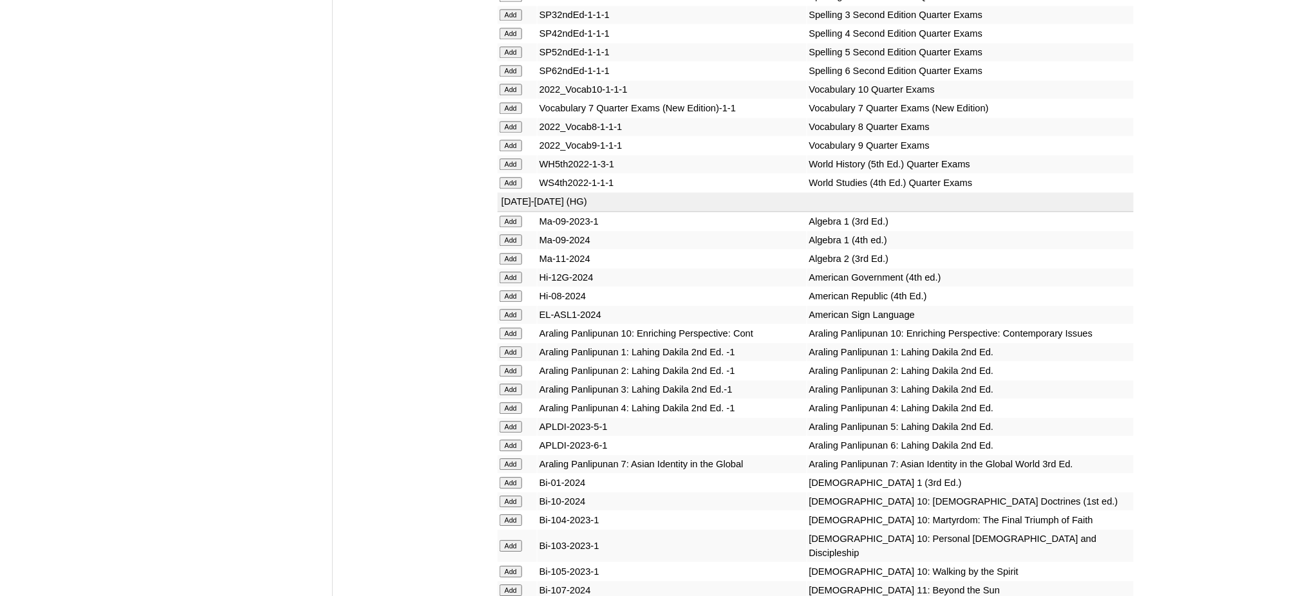
click at [514, 140] on input "Add" at bounding box center [510, 146] width 23 height 12
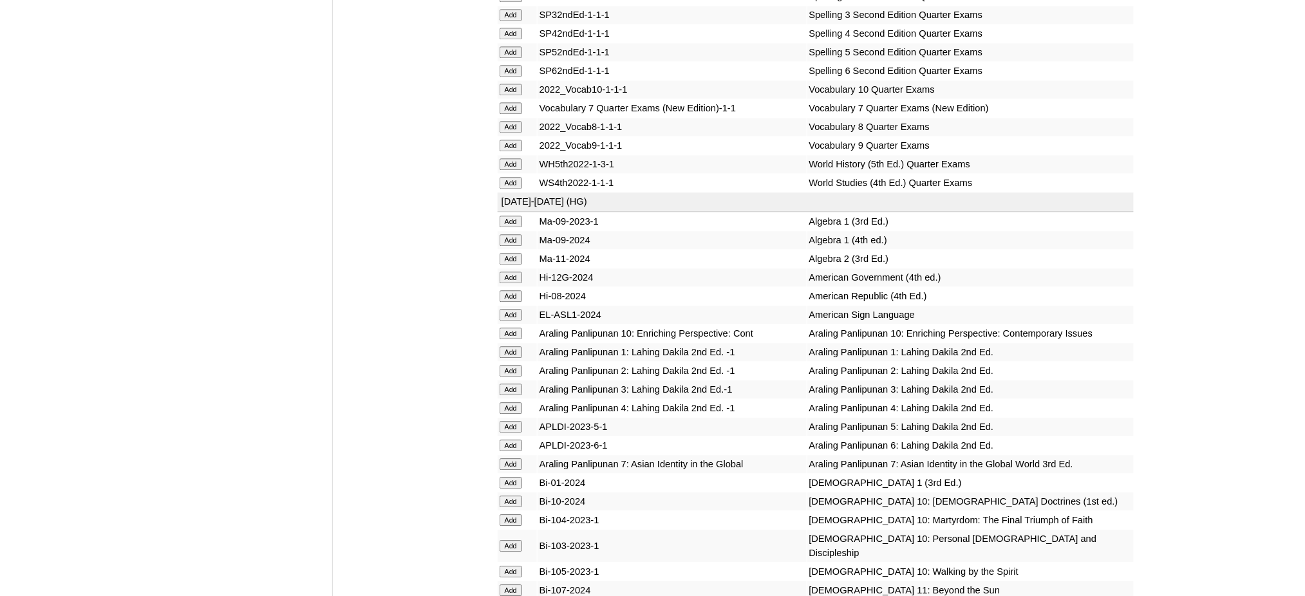
click at [506, 253] on input "Add" at bounding box center [510, 259] width 23 height 12
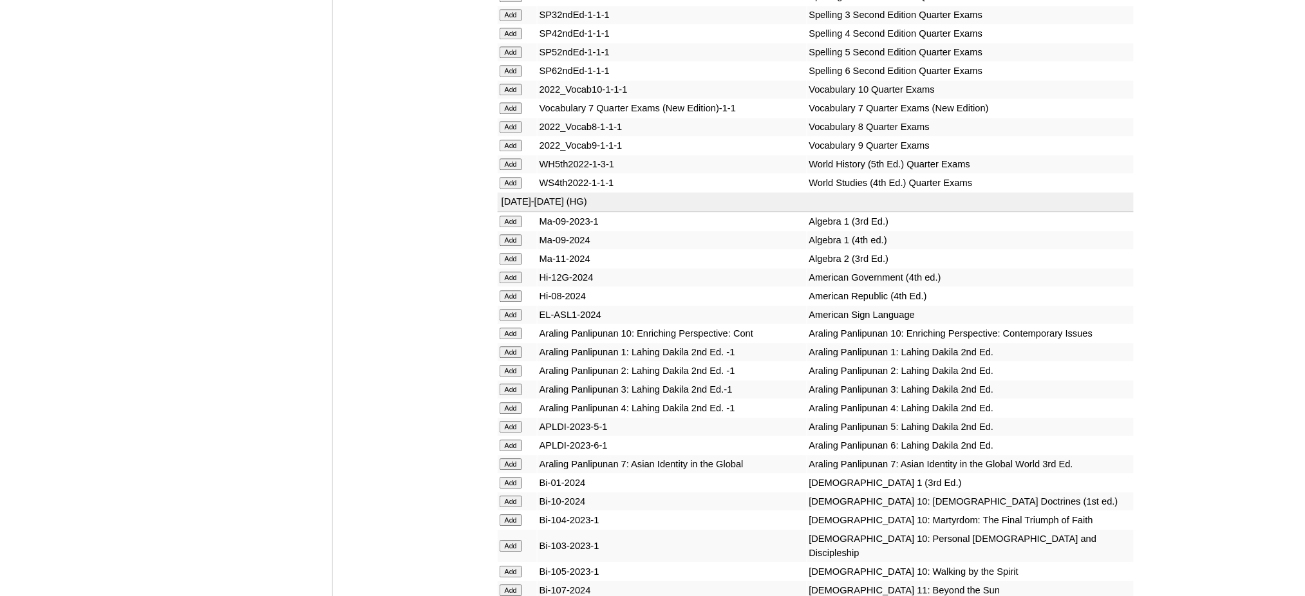
click at [506, 253] on input "Add" at bounding box center [510, 259] width 23 height 12
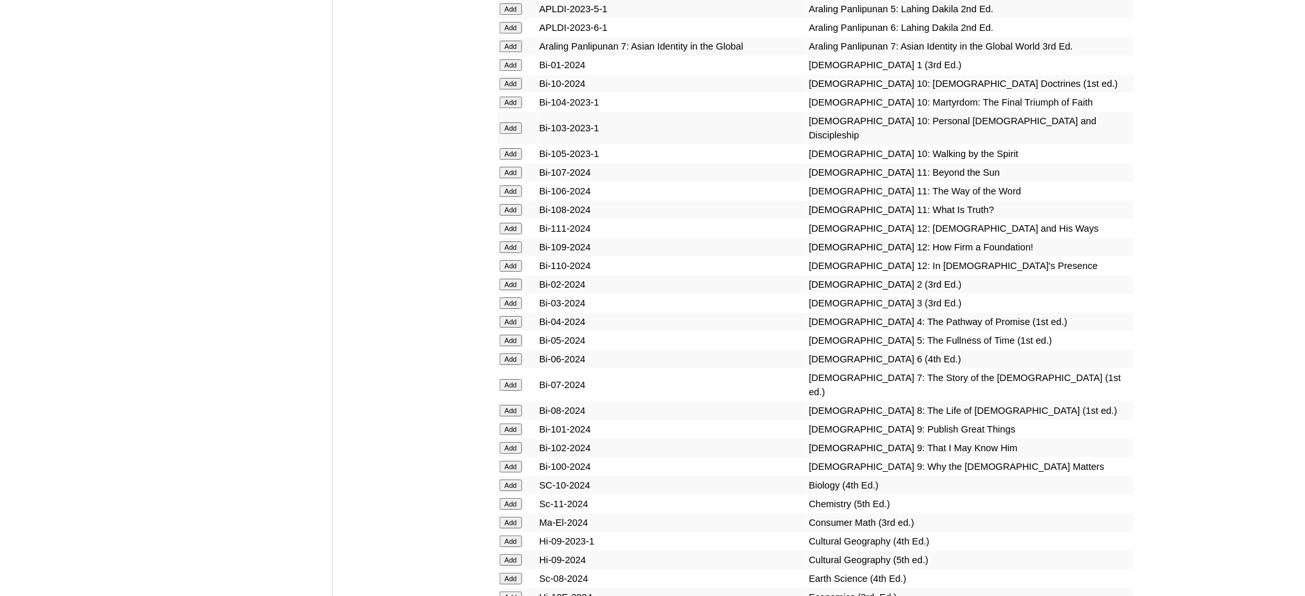
scroll to position [3261, 0]
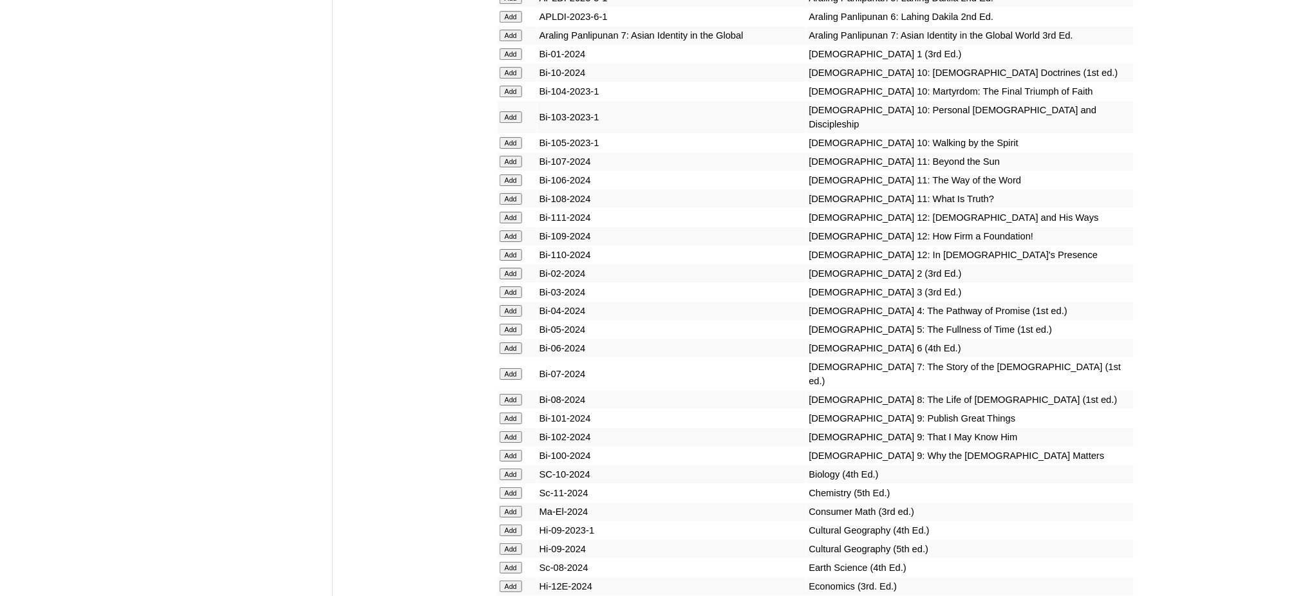
click at [514, 413] on input "Add" at bounding box center [510, 419] width 23 height 12
click at [506, 431] on input "Add" at bounding box center [510, 437] width 23 height 12
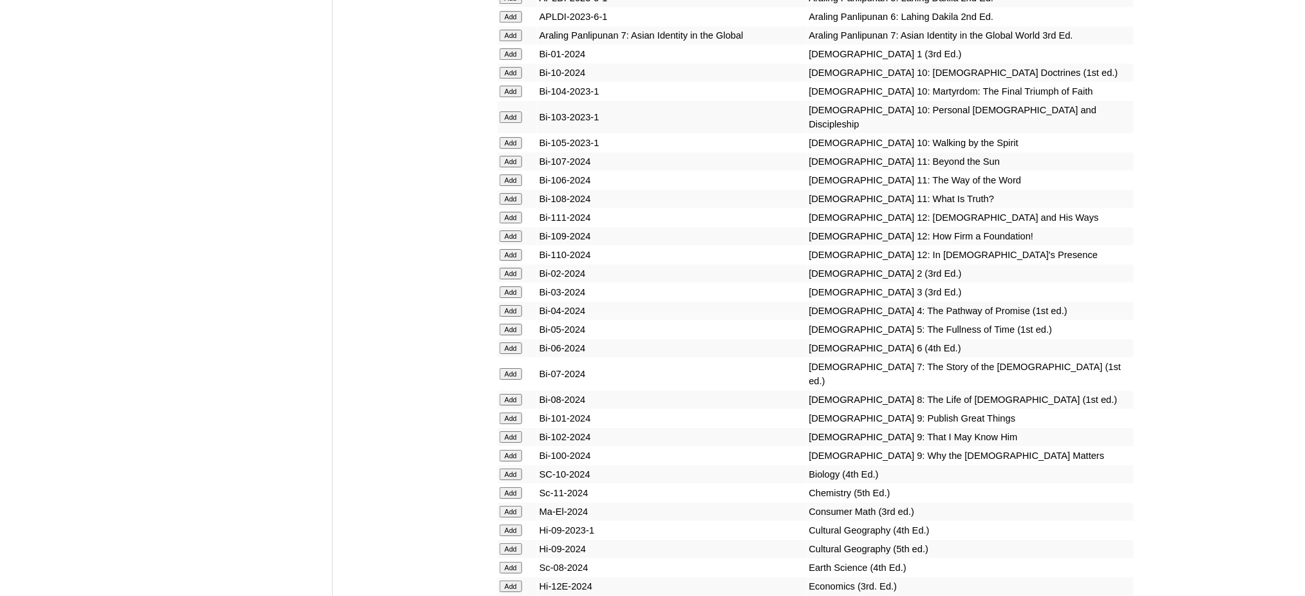
click at [506, 431] on input "Add" at bounding box center [510, 437] width 23 height 12
click at [502, 450] on input "Add" at bounding box center [510, 456] width 23 height 12
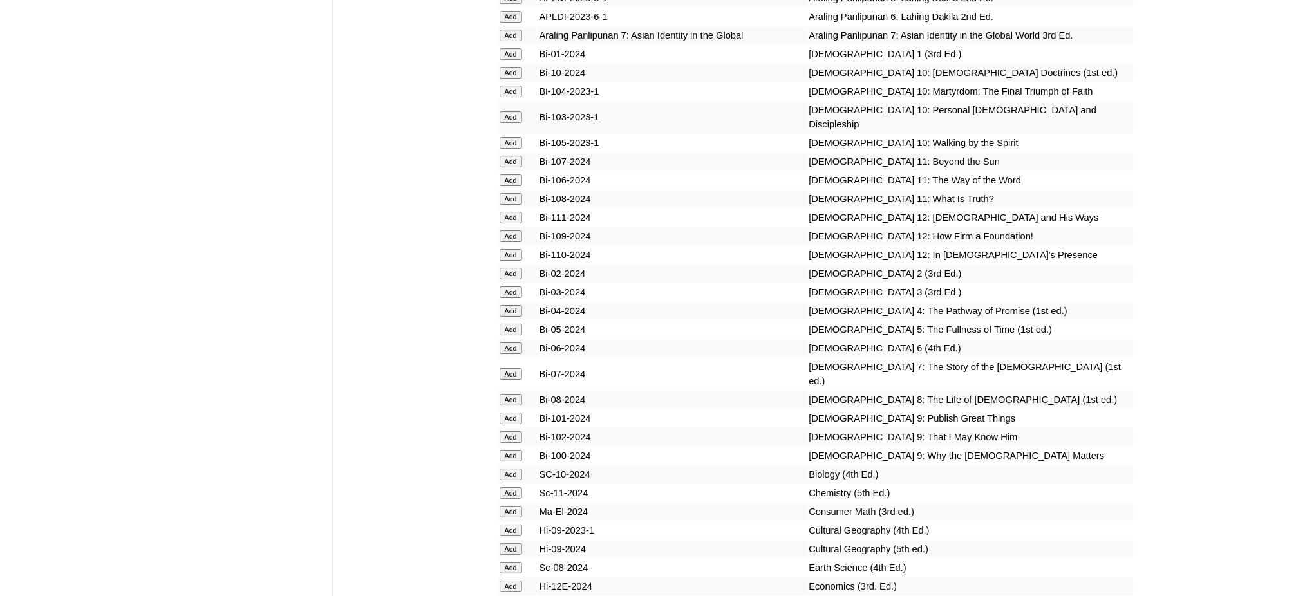
click at [502, 450] on input "Add" at bounding box center [510, 456] width 23 height 12
click at [513, 487] on input "Add" at bounding box center [510, 493] width 23 height 12
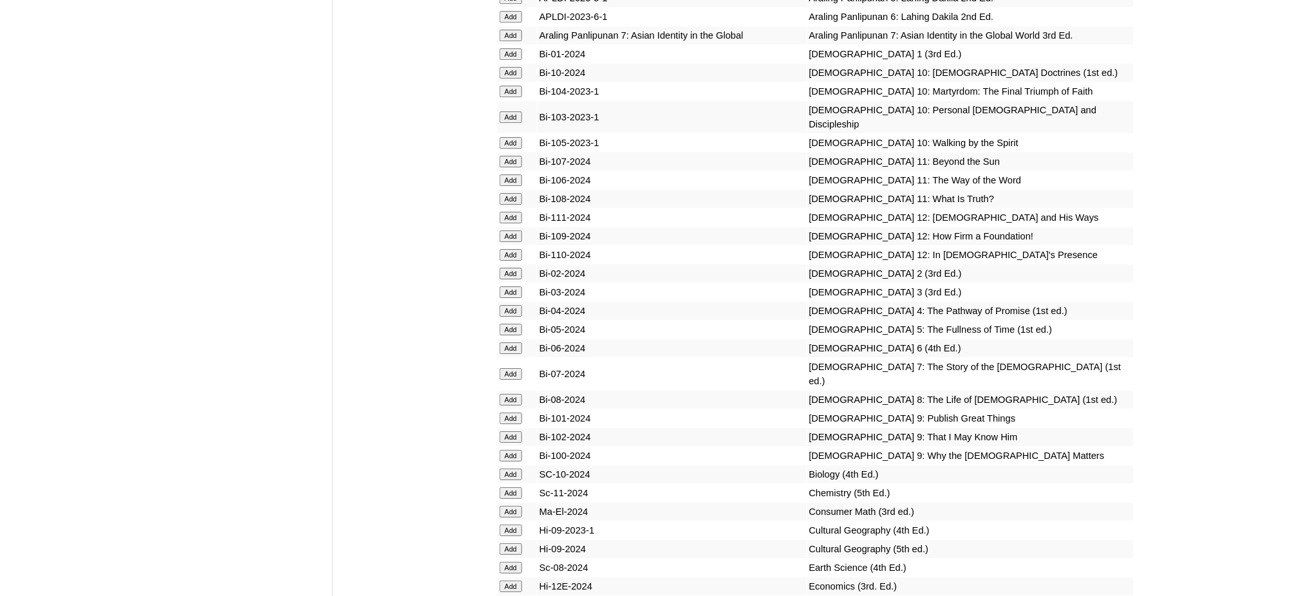
click at [513, 487] on input "Add" at bounding box center [510, 493] width 23 height 12
click at [509, 581] on input "Add" at bounding box center [510, 587] width 23 height 12
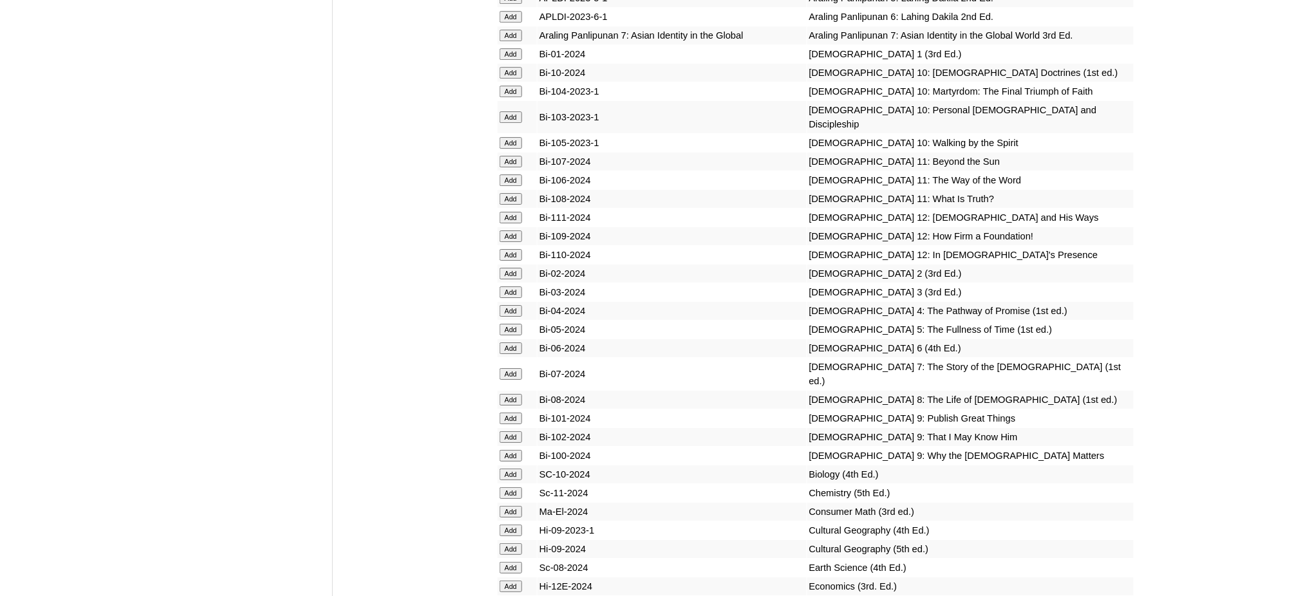
click at [509, 581] on input "Add" at bounding box center [510, 587] width 23 height 12
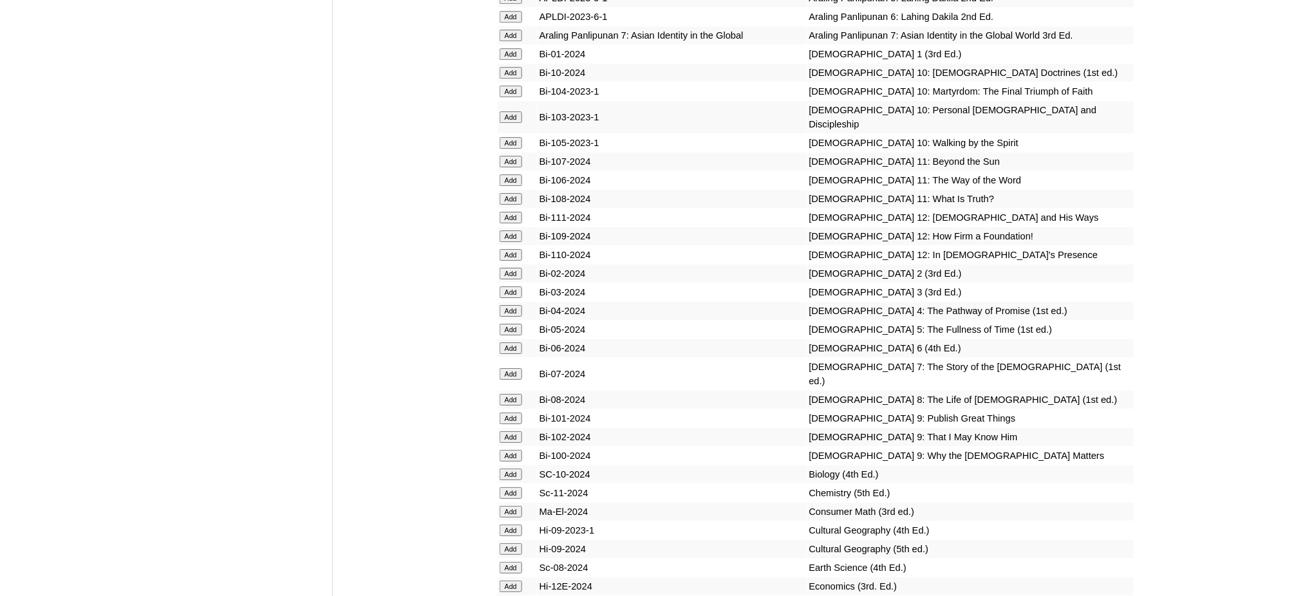
click at [509, 581] on input "Add" at bounding box center [510, 587] width 23 height 12
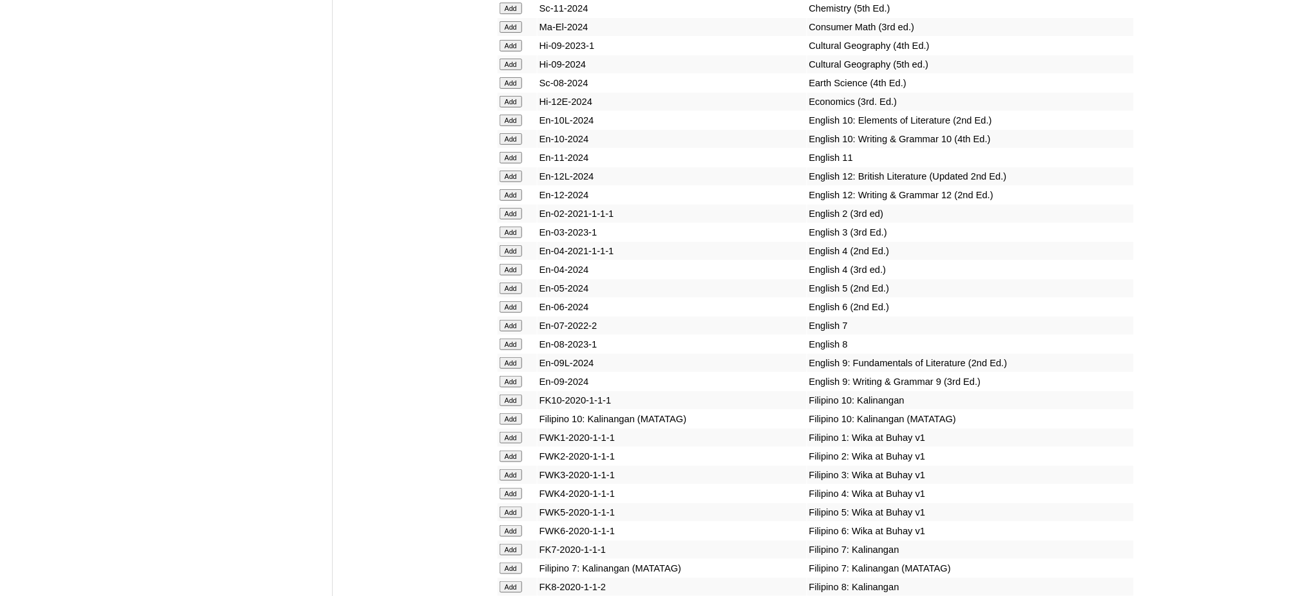
scroll to position [3776, 0]
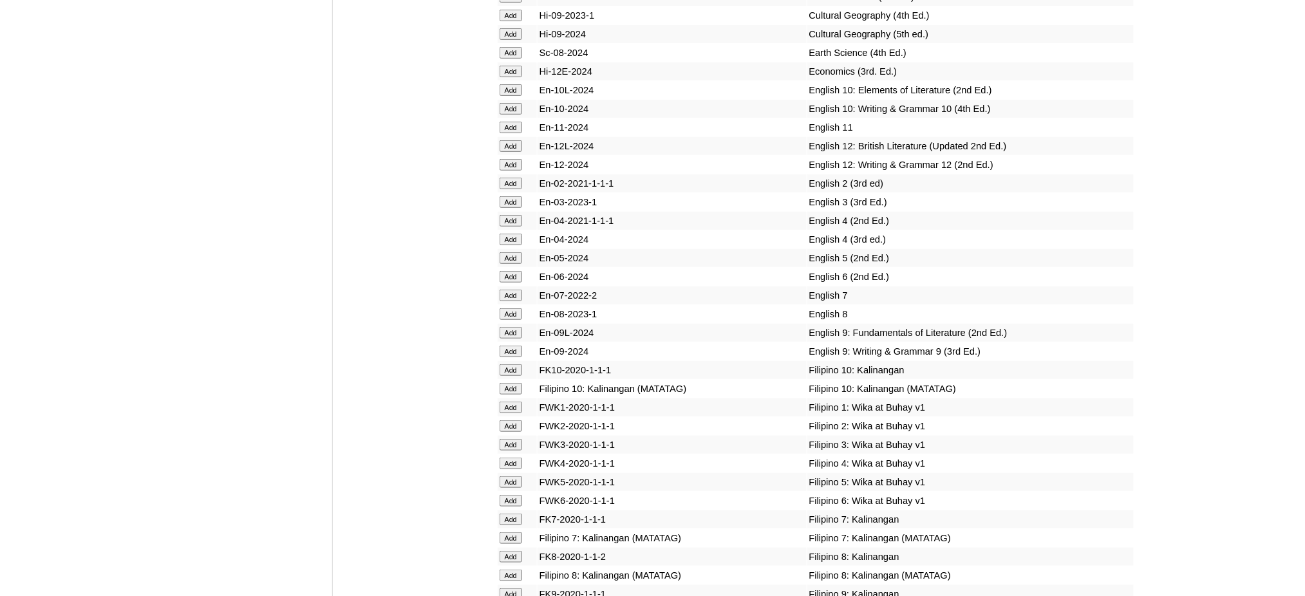
click at [514, 327] on input "Add" at bounding box center [510, 333] width 23 height 12
click at [508, 346] on input "Add" at bounding box center [510, 352] width 23 height 12
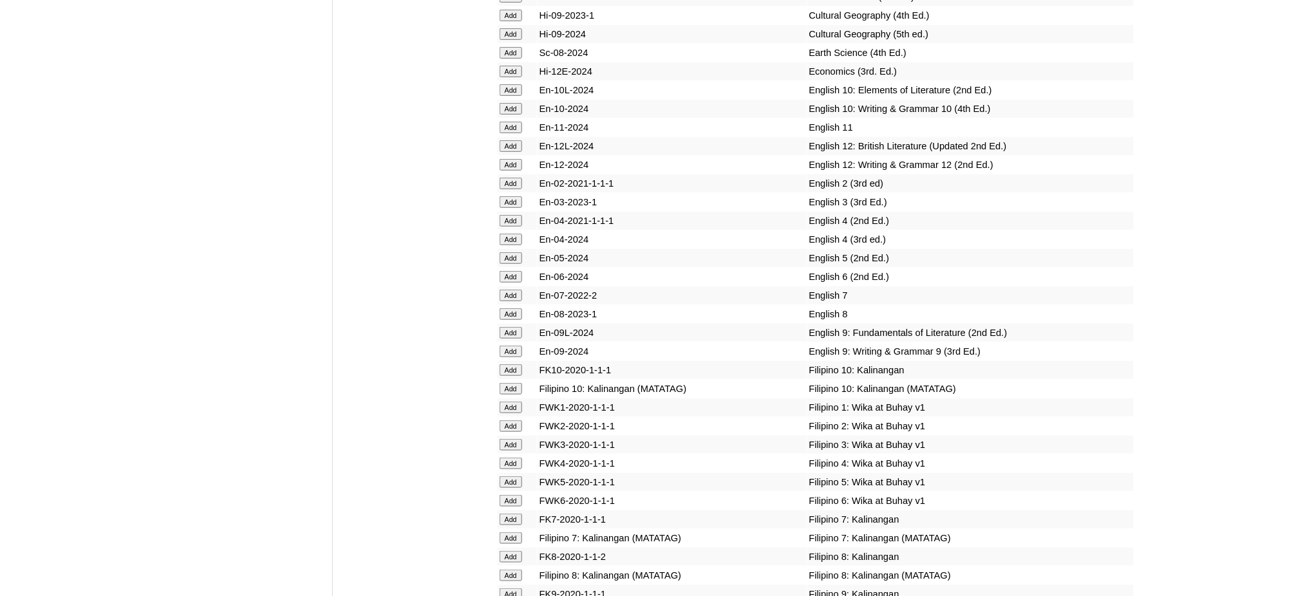
click at [508, 346] on input "Add" at bounding box center [510, 352] width 23 height 12
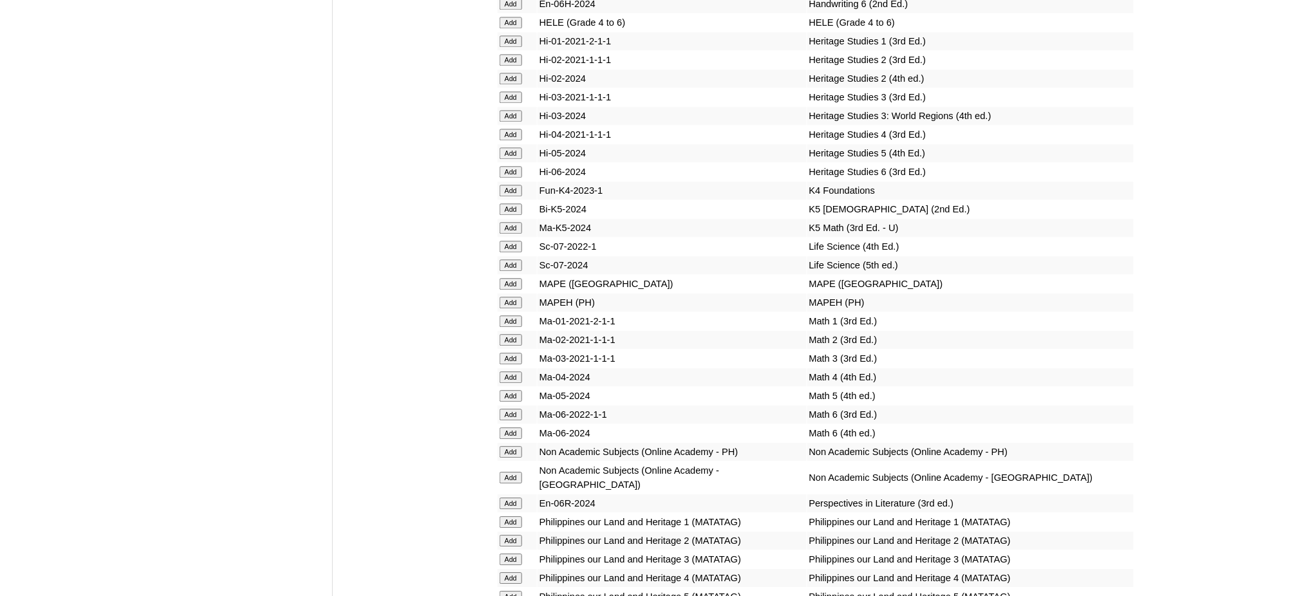
scroll to position [4720, 0]
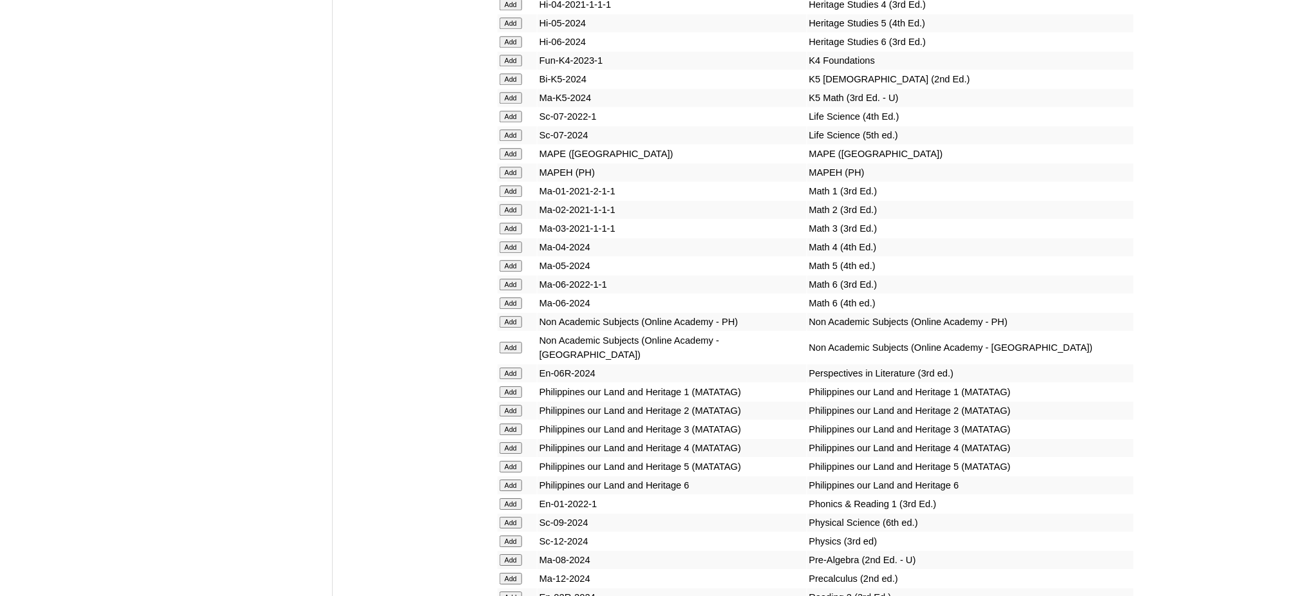
click at [509, 167] on input "Add" at bounding box center [510, 173] width 23 height 12
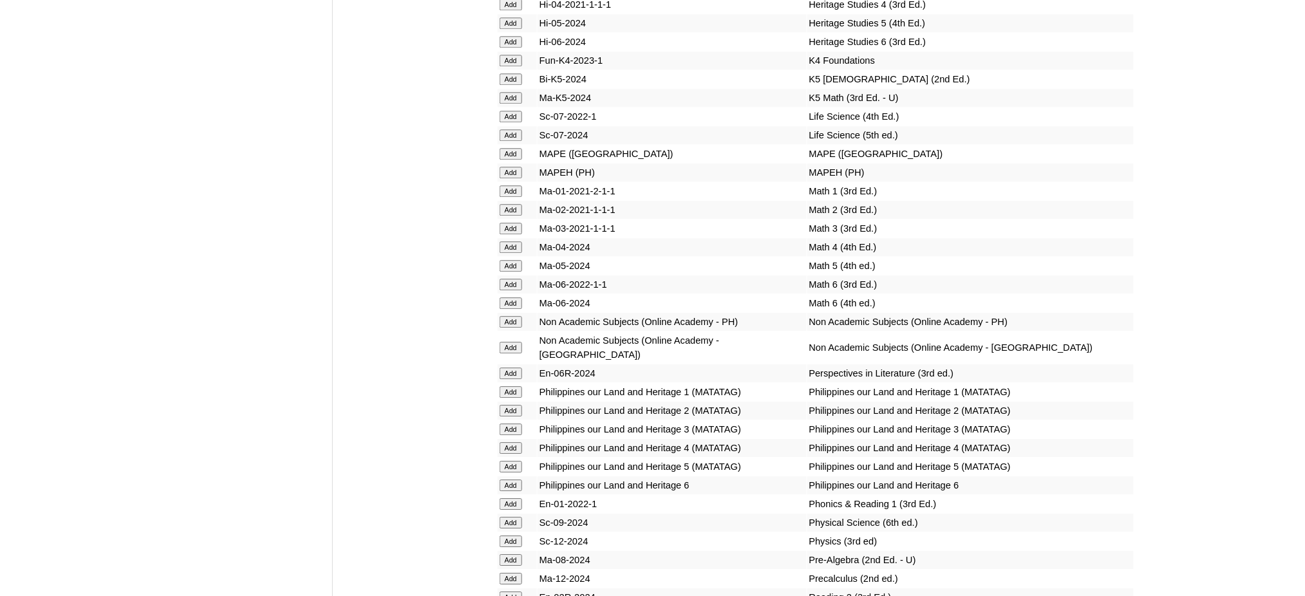
click at [509, 167] on input "Add" at bounding box center [510, 173] width 23 height 12
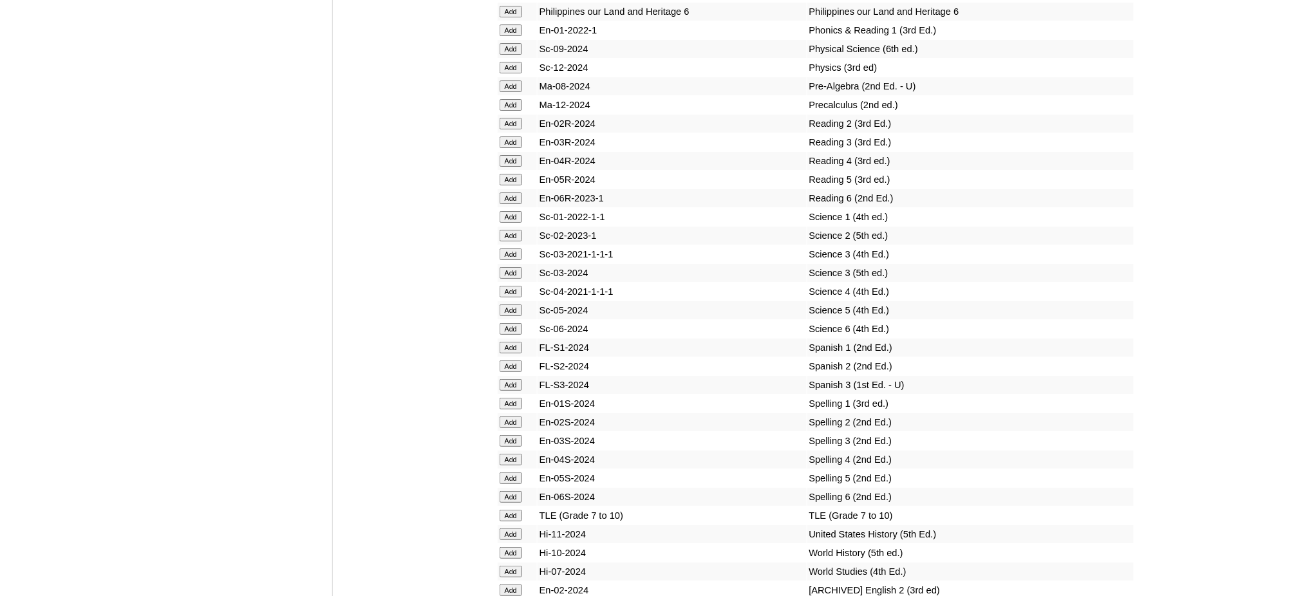
scroll to position [5235, 0]
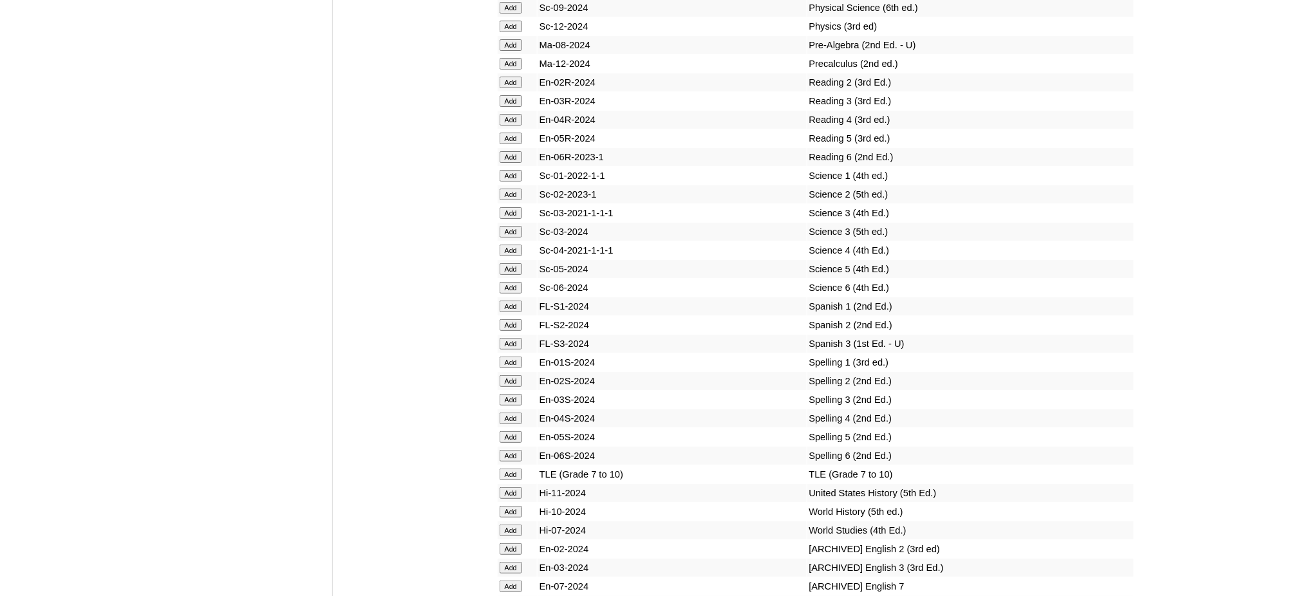
click at [514, 469] on input "Add" at bounding box center [510, 475] width 23 height 12
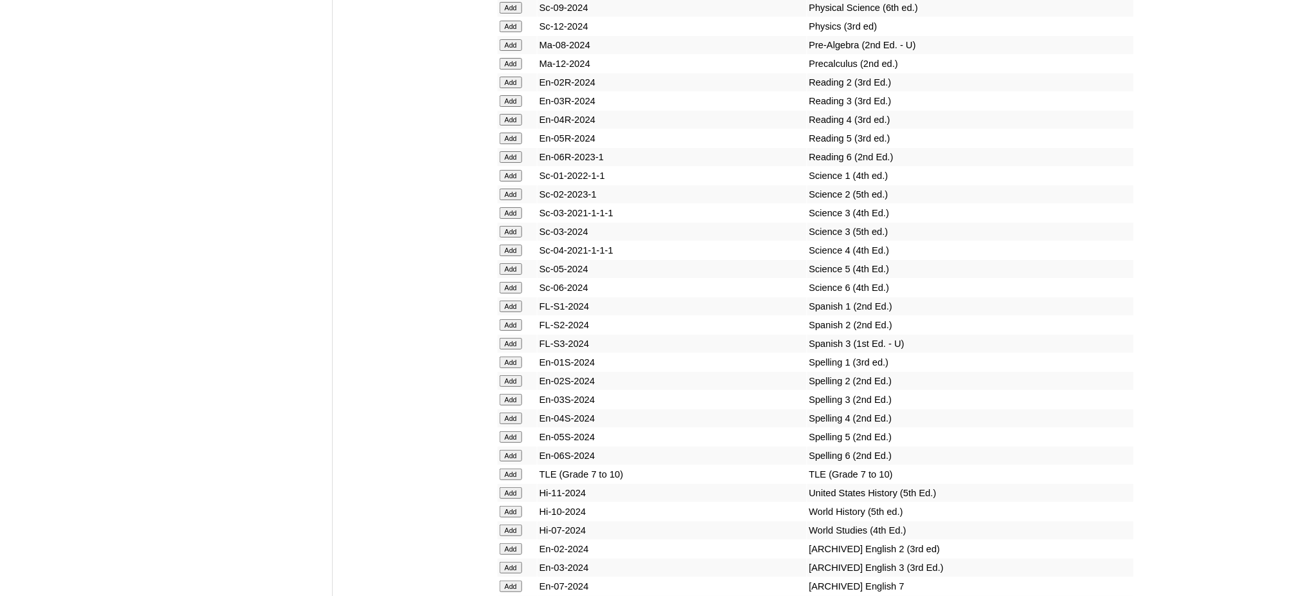
click at [514, 469] on input "Add" at bounding box center [510, 475] width 23 height 12
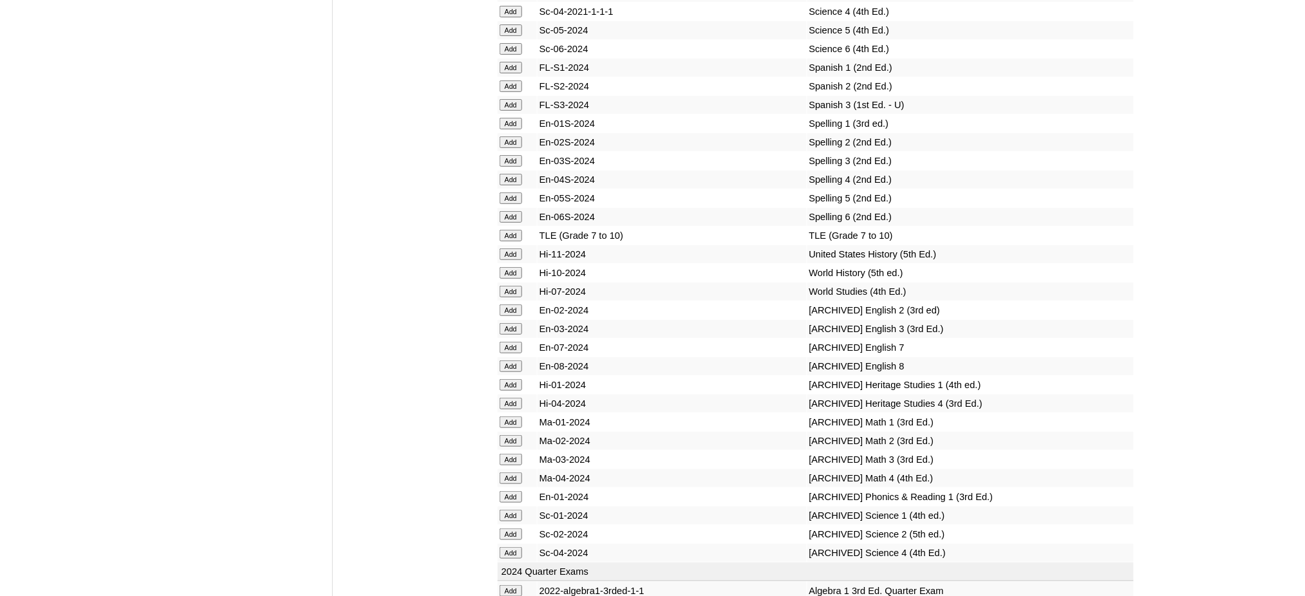
scroll to position [5492, 0]
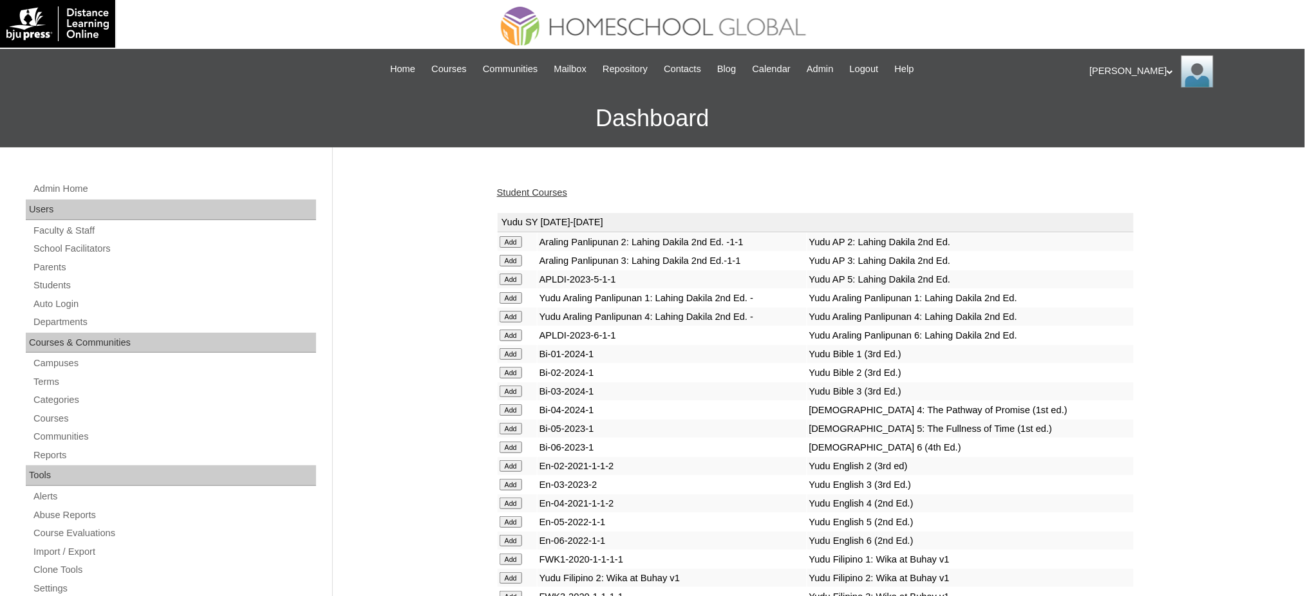
click at [531, 192] on link "Student Courses" at bounding box center [532, 192] width 70 height 10
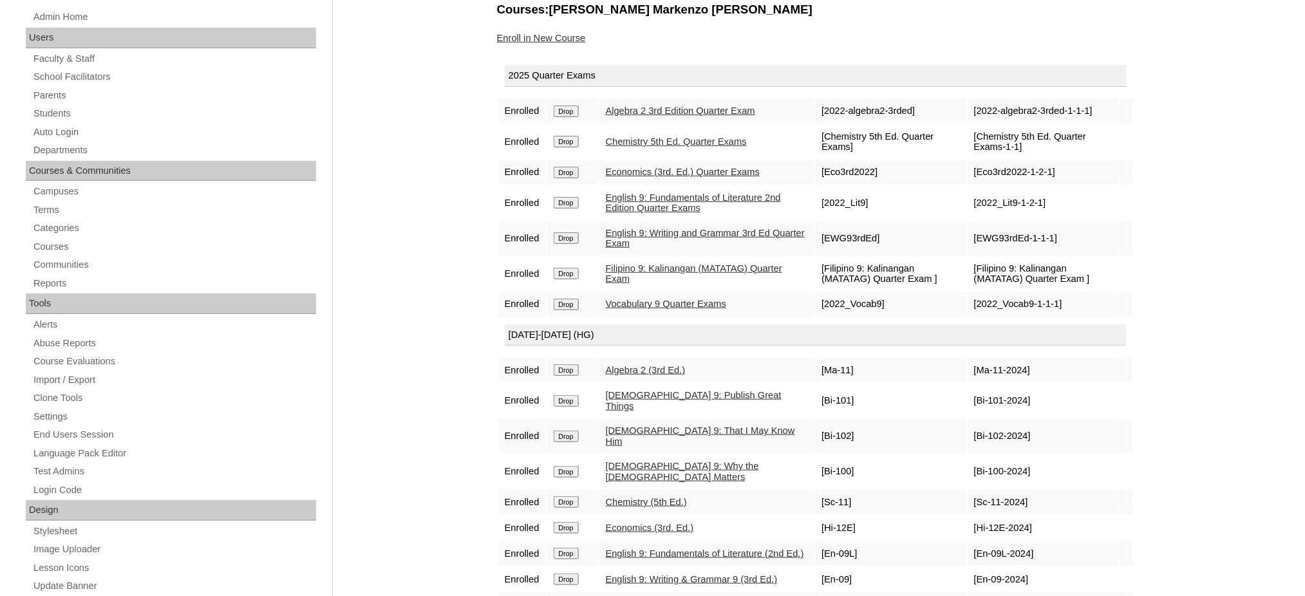
scroll to position [171, 0]
